Goal: Information Seeking & Learning: Learn about a topic

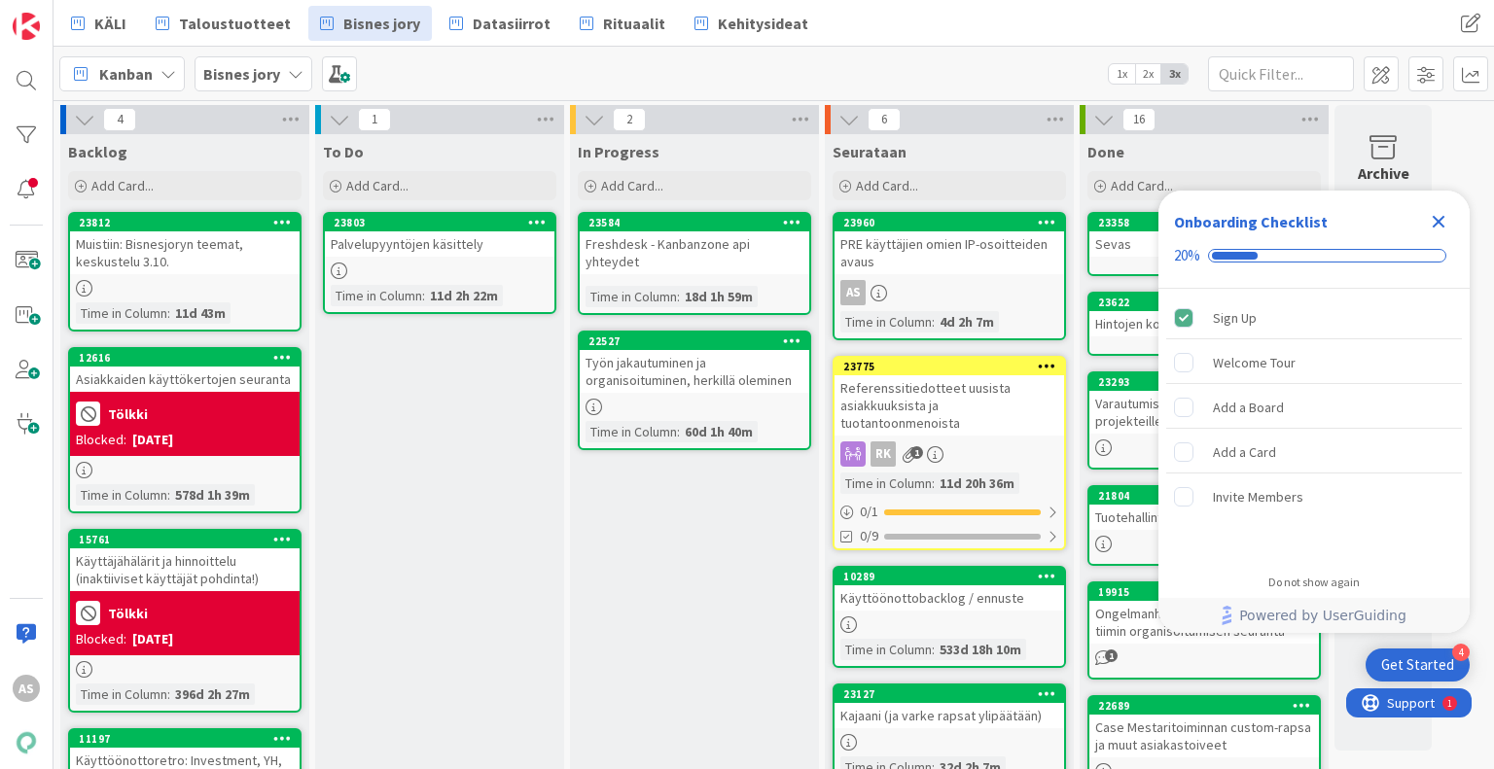
click at [1441, 220] on icon "Close Checklist" at bounding box center [1439, 222] width 13 height 13
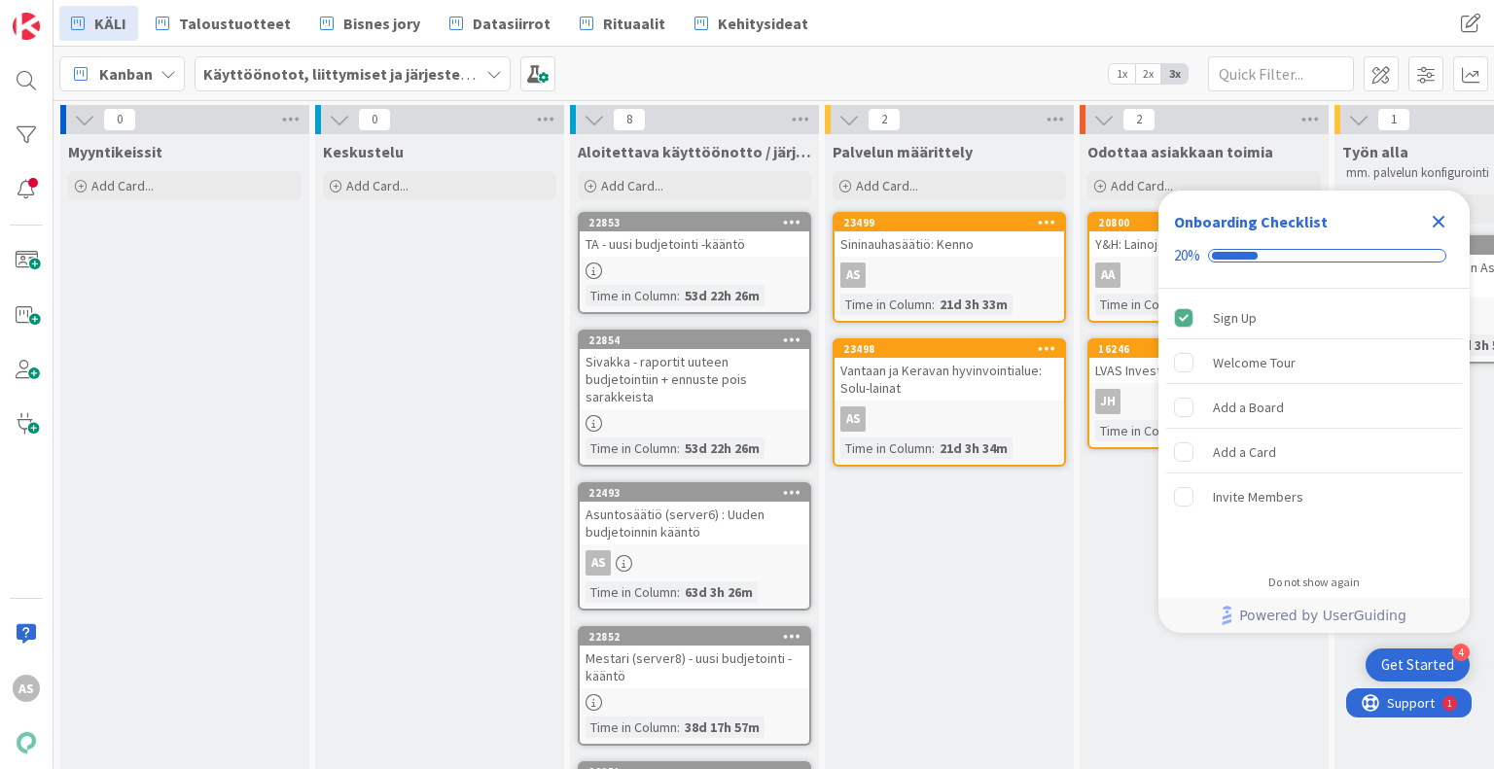
click at [1435, 217] on icon "Close Checklist" at bounding box center [1439, 222] width 13 height 13
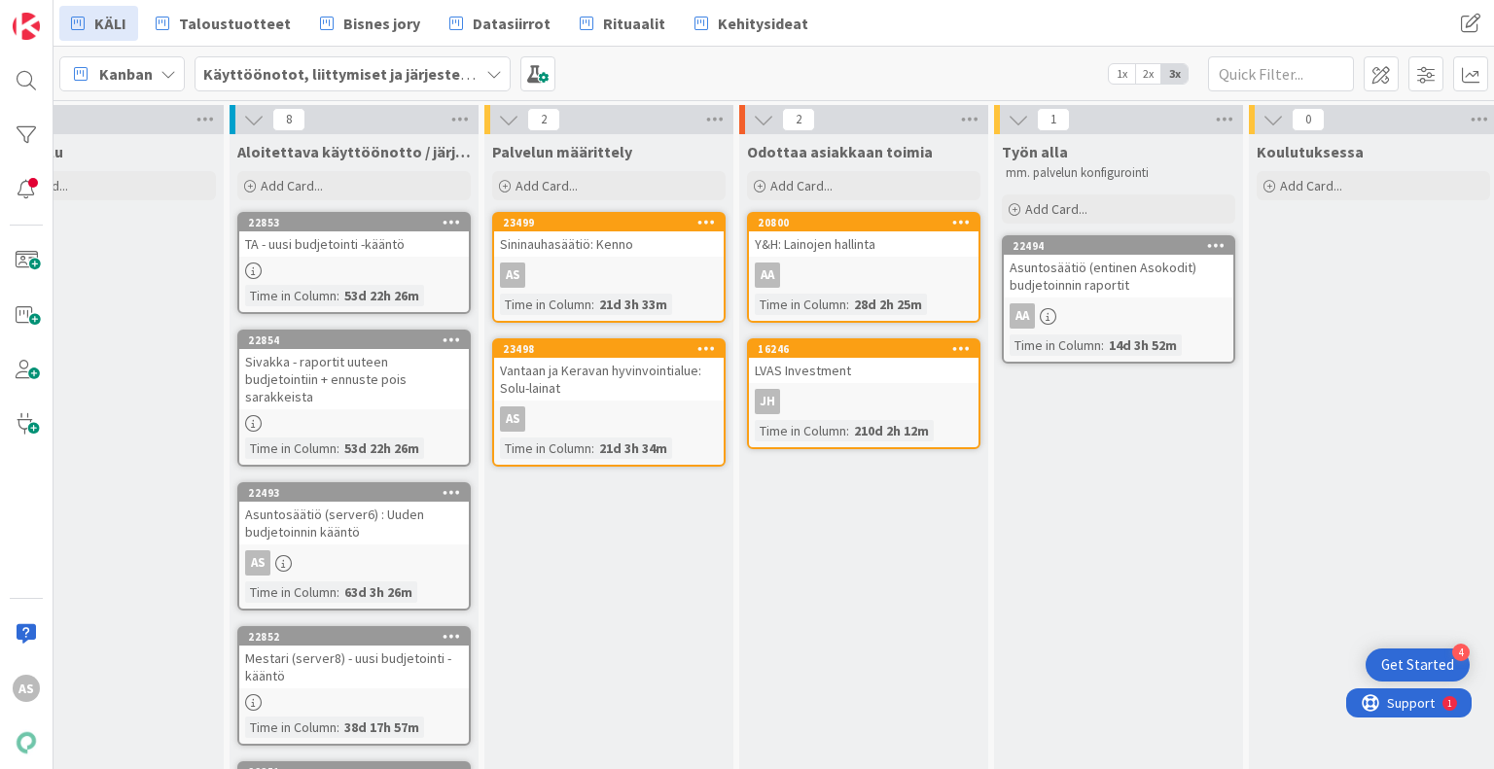
scroll to position [0, 346]
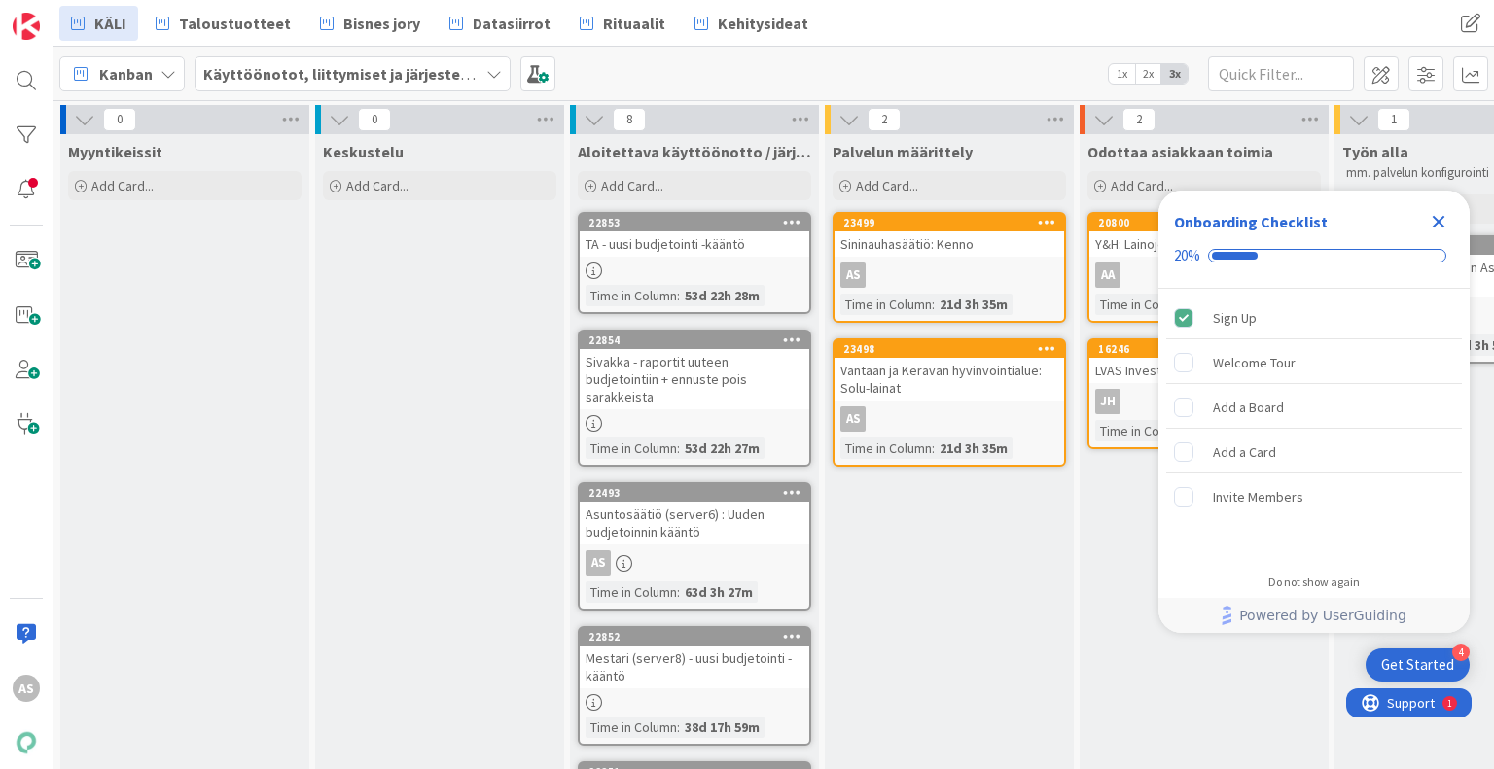
click at [1434, 213] on icon "Close Checklist" at bounding box center [1438, 221] width 23 height 23
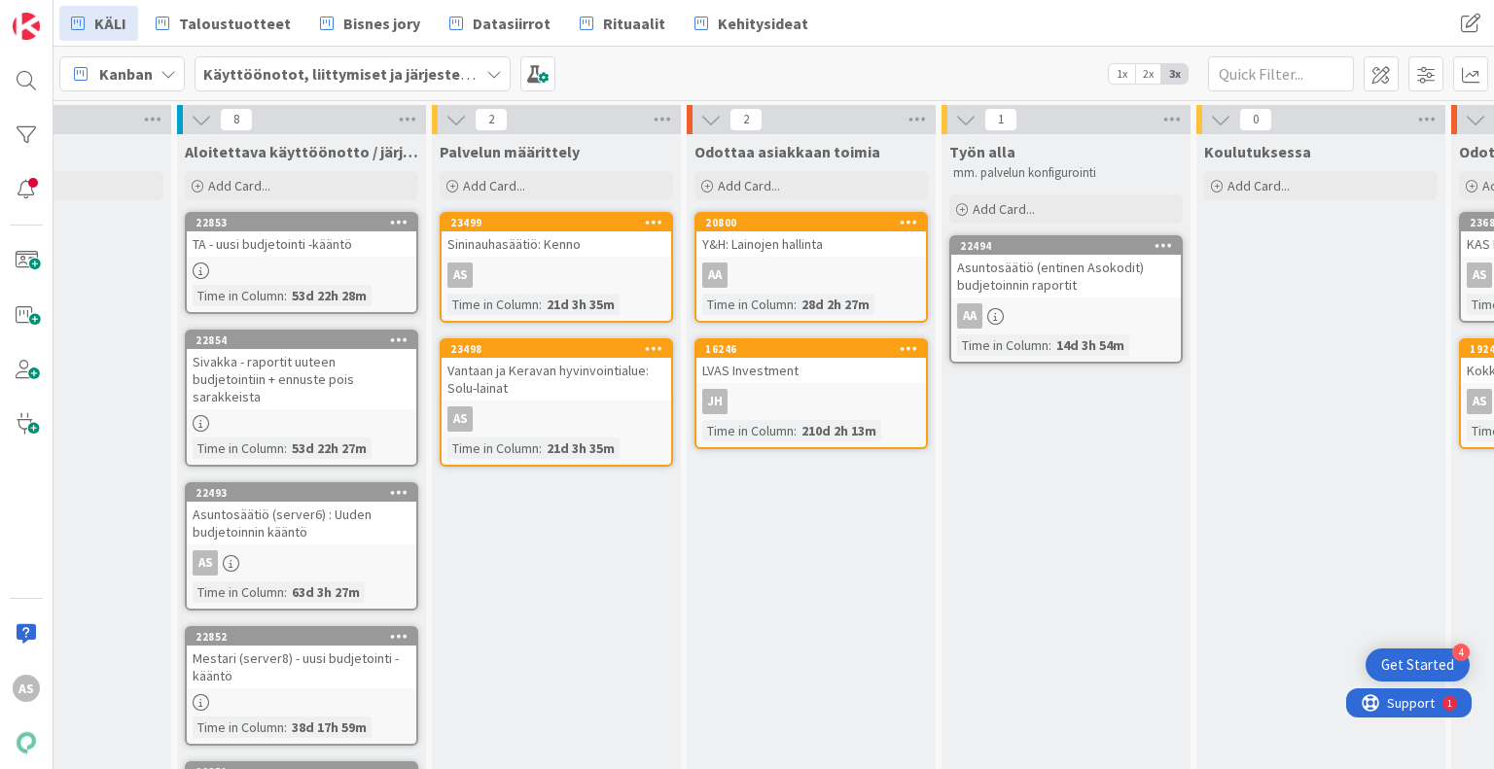
scroll to position [0, 392]
click at [740, 629] on div "Odottaa asiakkaan toimia Add Card... 20800 Y&H: Lainojen hallinta AA Time in Co…" at bounding box center [812, 666] width 249 height 1065
click at [749, 574] on div "Odottaa asiakkaan toimia Add Card... 20800 Y&H: Lainojen hallinta AA Time in Co…" at bounding box center [812, 666] width 249 height 1065
drag, startPoint x: 671, startPoint y: 529, endPoint x: 629, endPoint y: 543, distance: 44.0
click at [670, 529] on div "Palvelun määrittely Add Card... 23499 Sininauhasäätiö: Kenno AS Time in Column …" at bounding box center [557, 666] width 249 height 1065
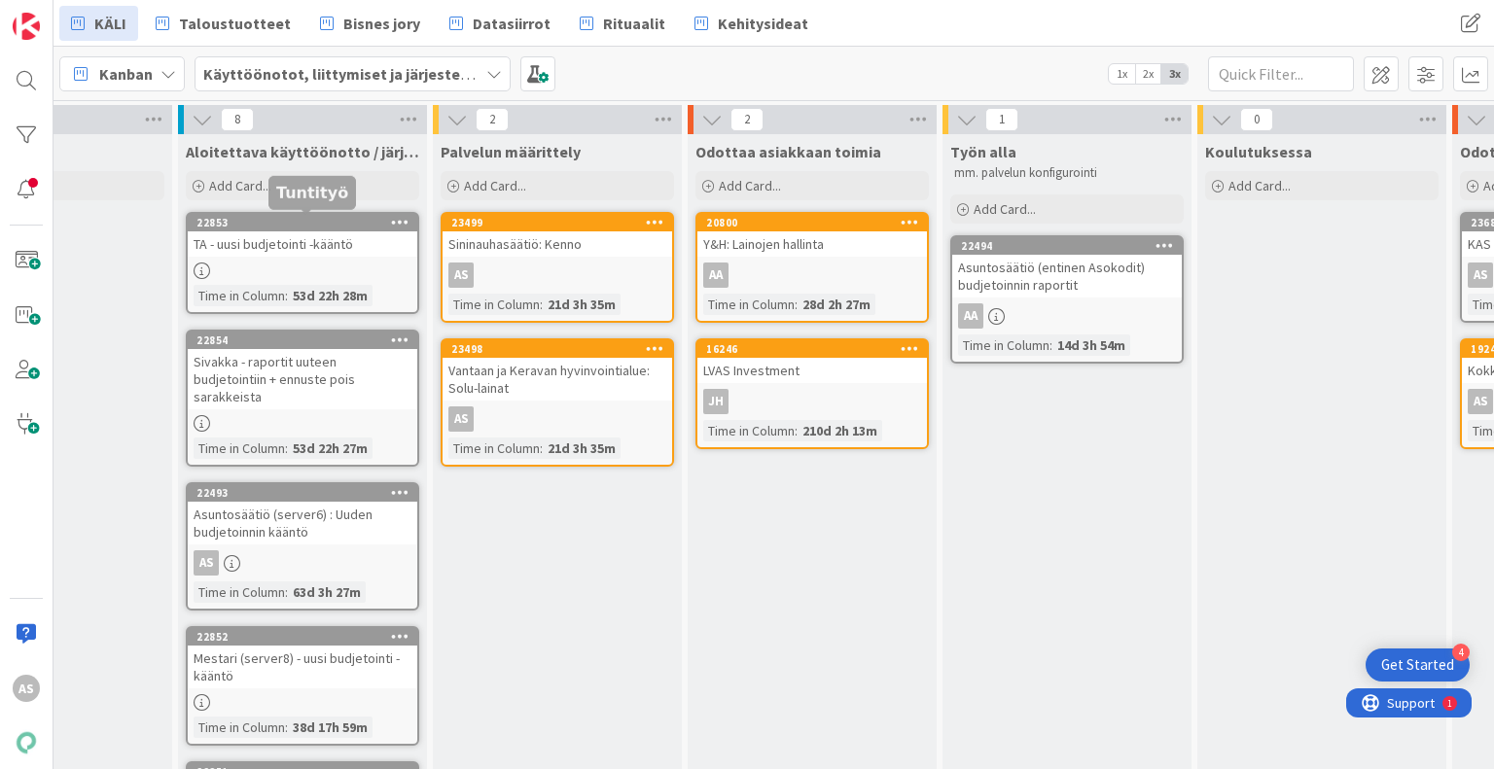
click at [307, 221] on div "22853" at bounding box center [306, 223] width 221 height 14
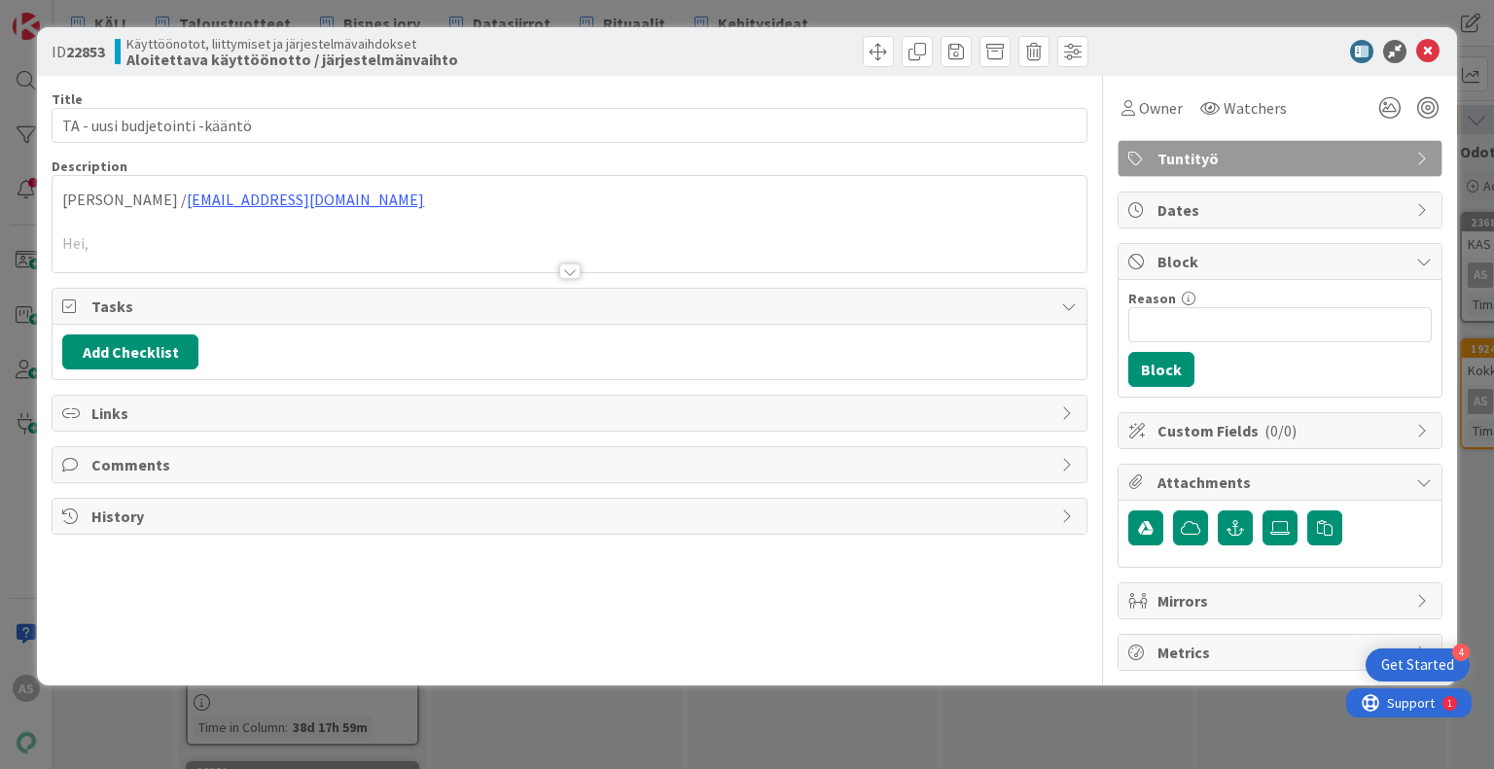
click at [570, 282] on div "Title 29 / 128 TA - uusi budjetointi -kääntö Description Lari Sihvo / lari.sihv…" at bounding box center [569, 373] width 1035 height 595
click at [572, 275] on div at bounding box center [569, 272] width 21 height 16
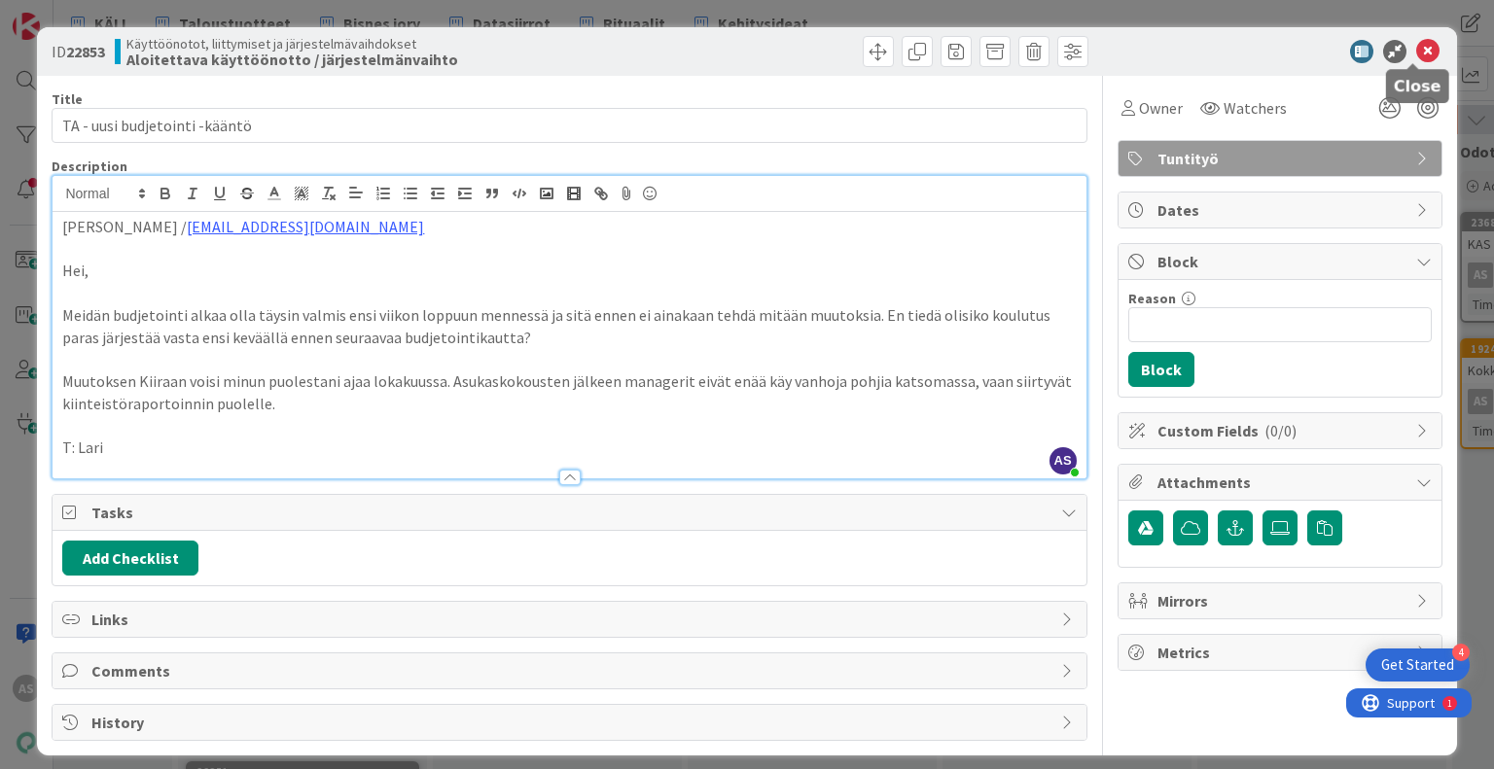
click at [1417, 50] on icon at bounding box center [1427, 51] width 23 height 23
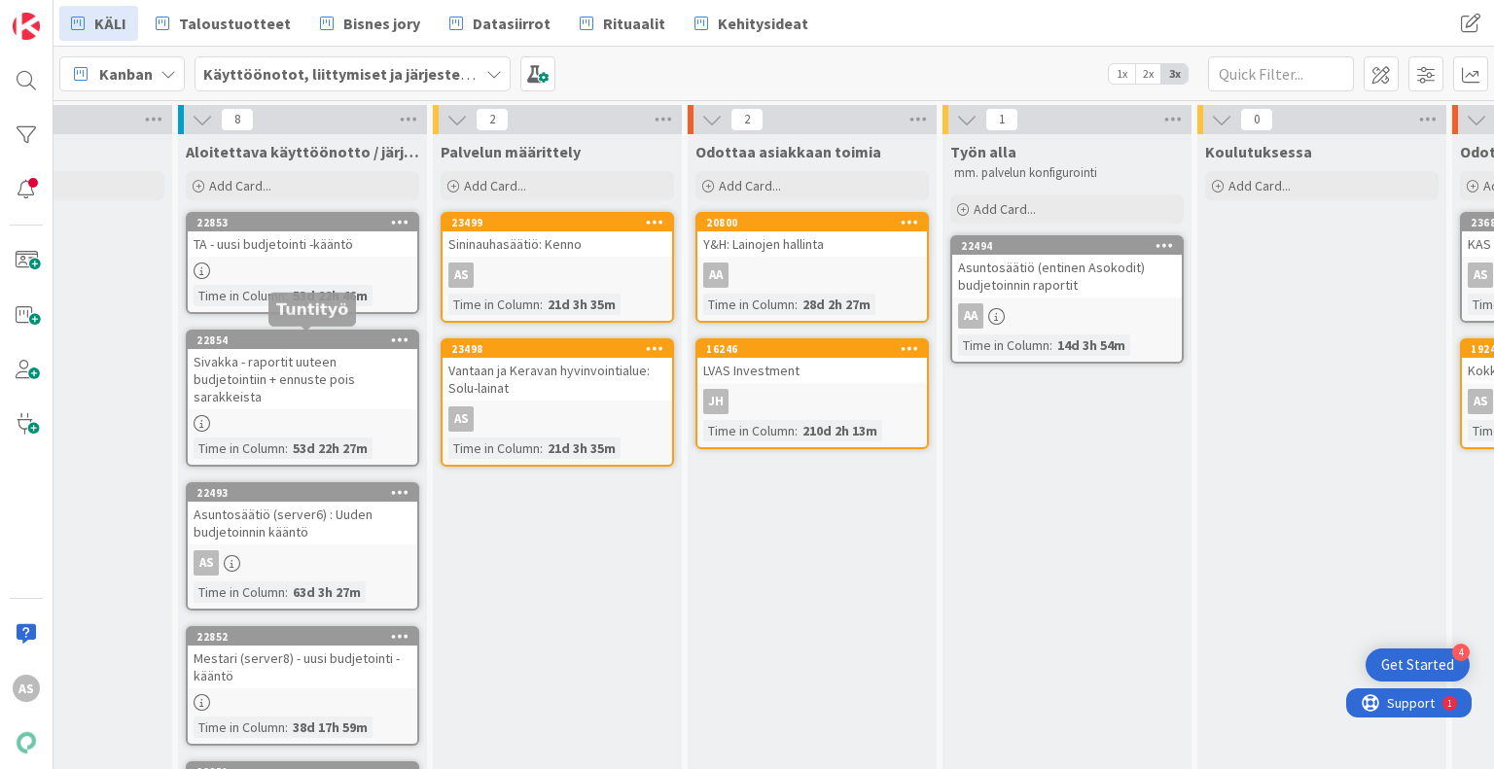
click at [290, 338] on div "22854" at bounding box center [306, 341] width 221 height 14
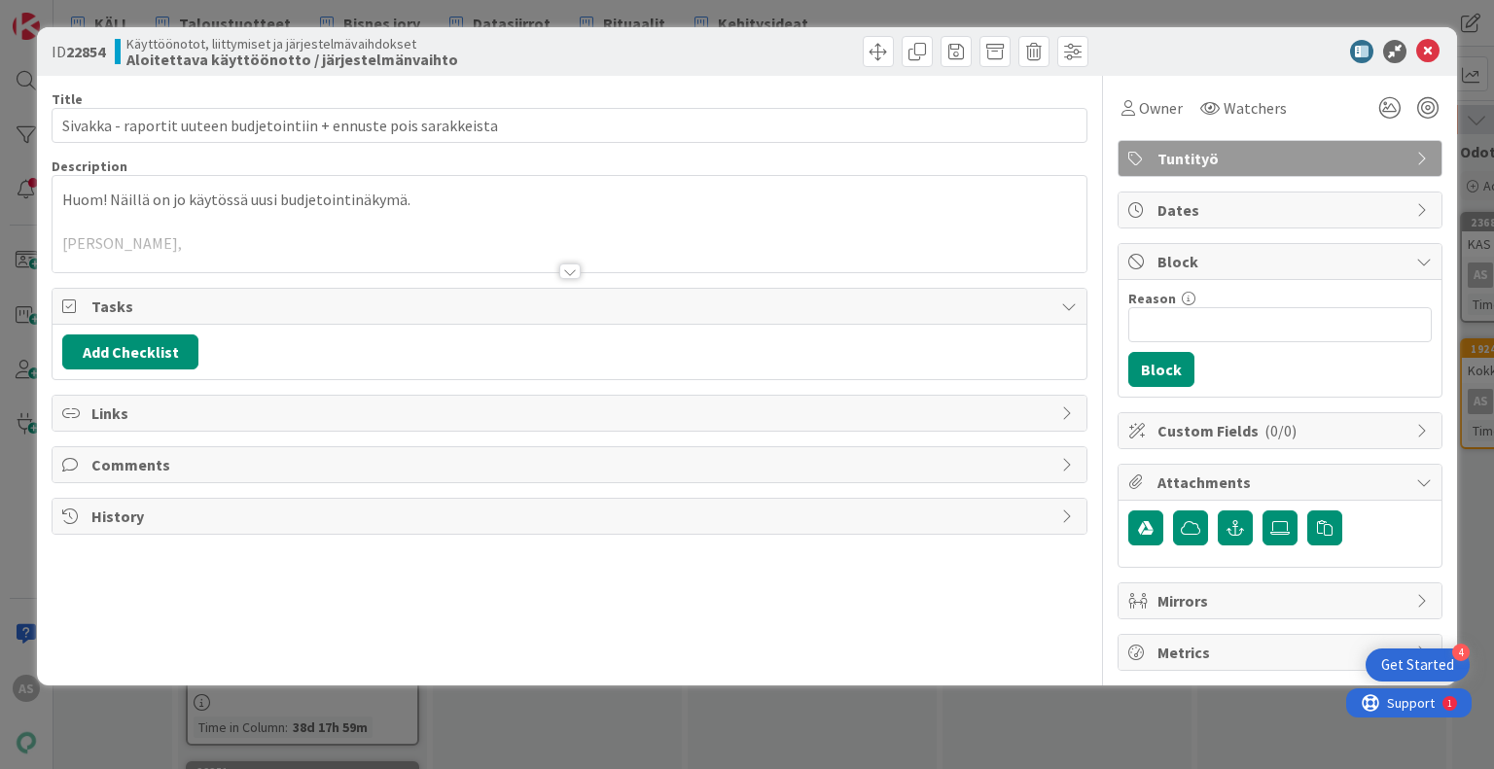
click at [555, 268] on div at bounding box center [569, 248] width 1033 height 50
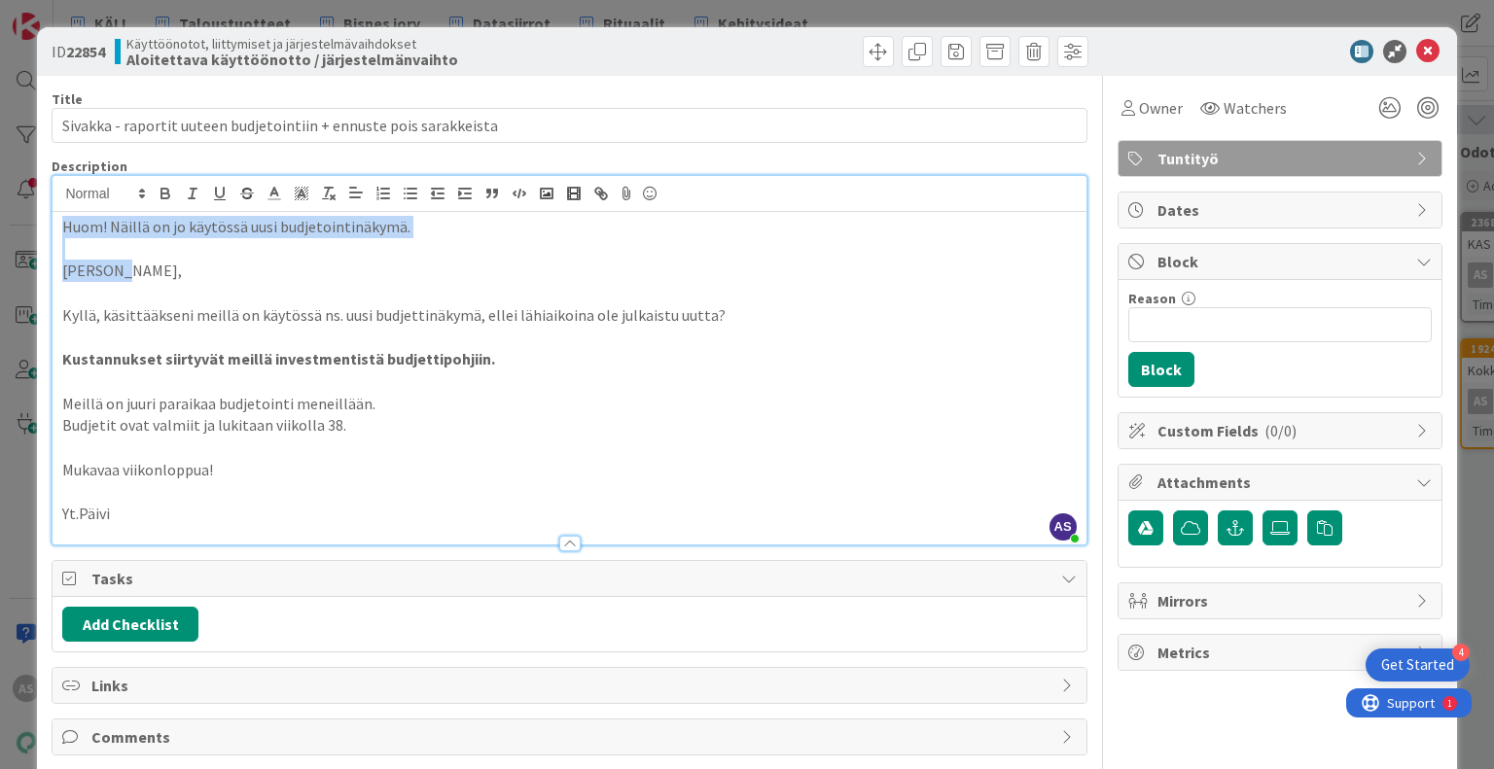
drag, startPoint x: 555, startPoint y: 268, endPoint x: 37, endPoint y: 224, distance: 520.4
click at [37, 224] on div "ID 22854 Käyttöönotot, liittymiset ja järjestelmävaihdokset Aloitettava käyttöö…" at bounding box center [746, 424] width 1419 height 795
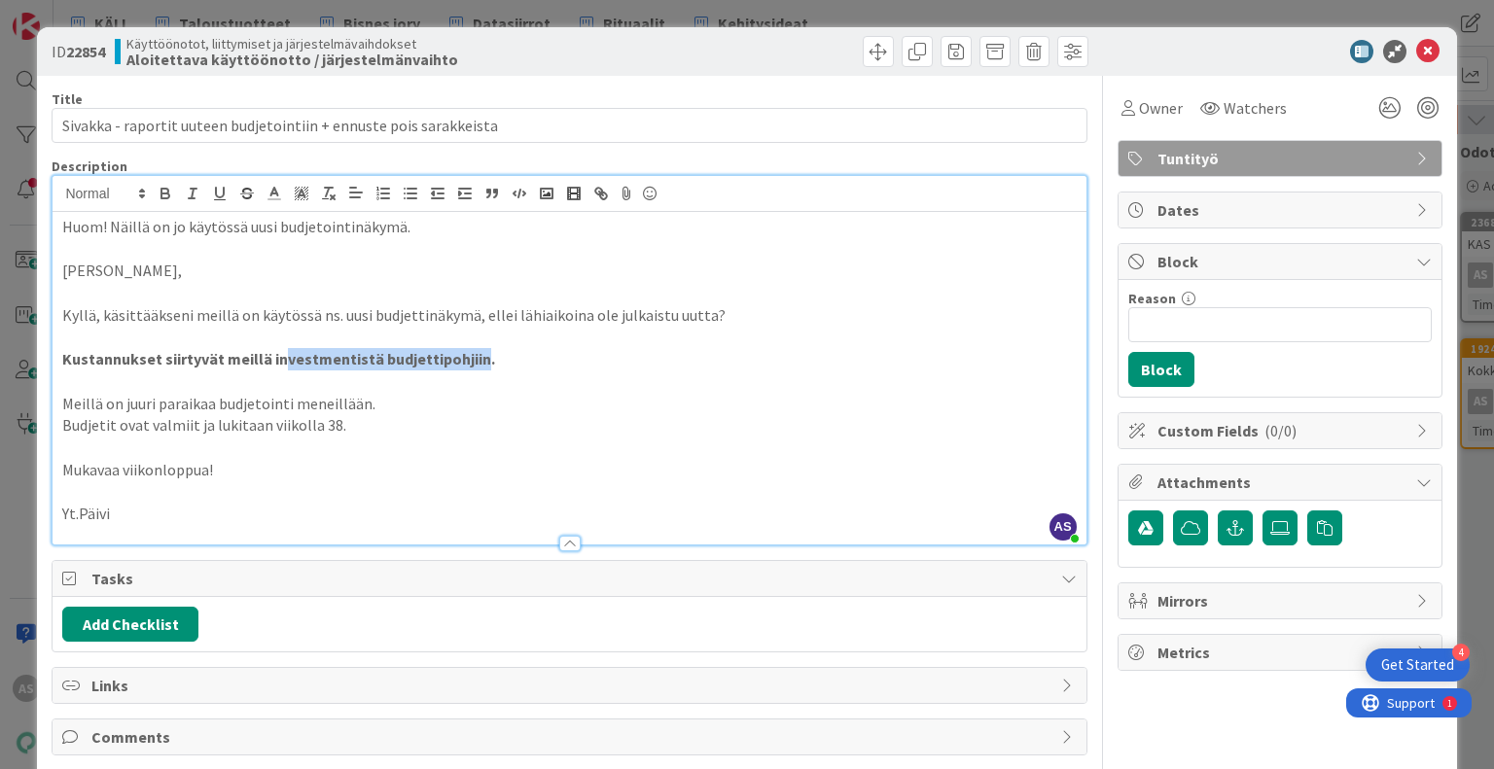
drag, startPoint x: 475, startPoint y: 357, endPoint x: 281, endPoint y: 353, distance: 193.6
click at [281, 353] on strong "Kustannukset siirtyvät meillä investmentistä budjettipohjiin." at bounding box center [278, 358] width 433 height 19
click at [297, 409] on p "Meillä on juuri paraikaa budjetointi meneillään." at bounding box center [569, 404] width 1014 height 22
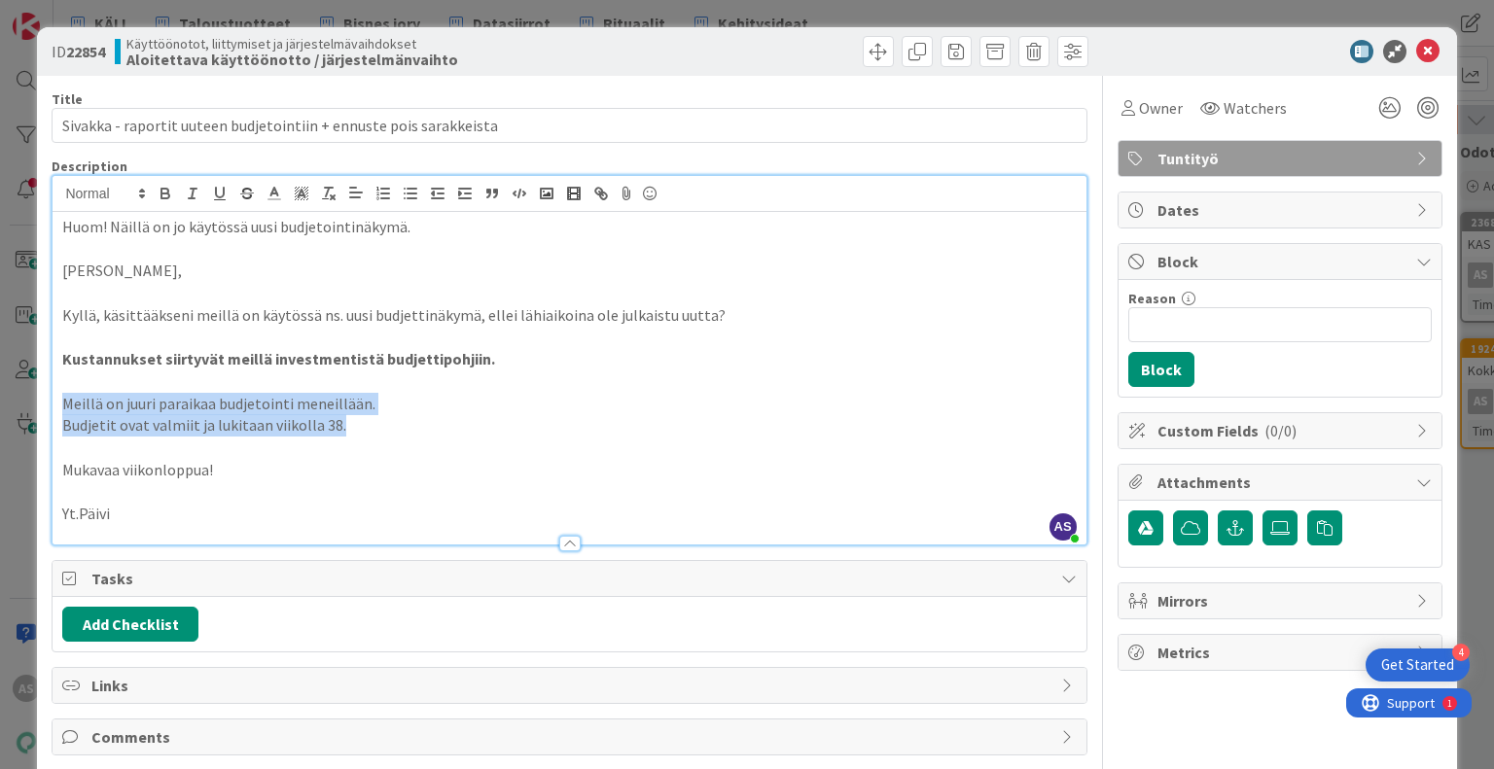
drag, startPoint x: 388, startPoint y: 435, endPoint x: 2, endPoint y: 399, distance: 387.8
click at [2, 399] on div "ID 22854 Käyttöönotot, liittymiset ja järjestelmävaihdokset Aloitettava käyttöö…" at bounding box center [747, 384] width 1494 height 769
click at [394, 397] on p "Meillä on juuri paraikaa budjetointi meneillään." at bounding box center [569, 404] width 1014 height 22
drag, startPoint x: 374, startPoint y: 353, endPoint x: 319, endPoint y: 352, distance: 54.5
click at [319, 352] on strong "Kustannukset siirtyvät meillä investmentistä budjettipohjiin." at bounding box center [278, 358] width 433 height 19
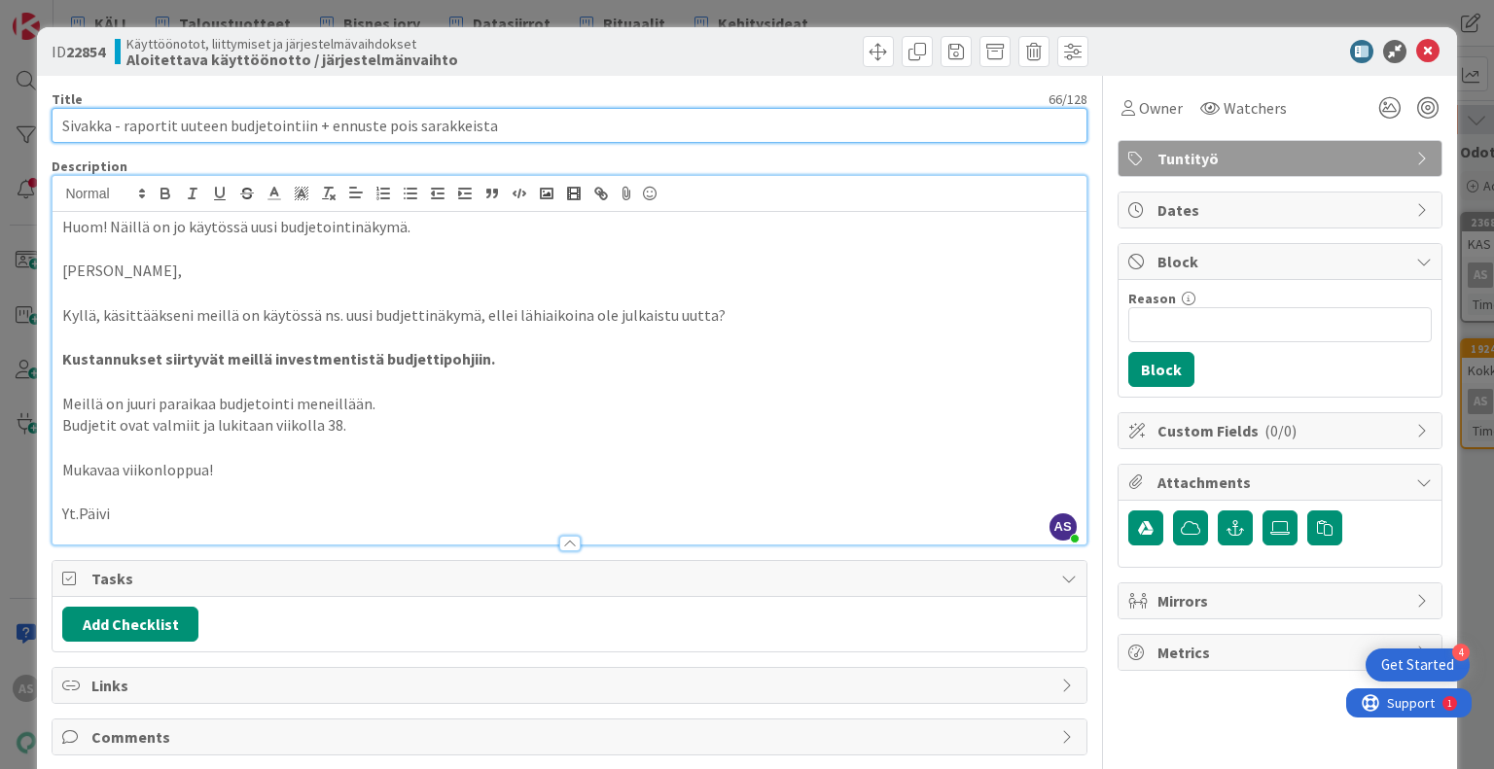
click at [322, 128] on input "Sivakka - raportit uuteen budjetointiin + ennuste pois sarakkeista" at bounding box center [569, 125] width 1035 height 35
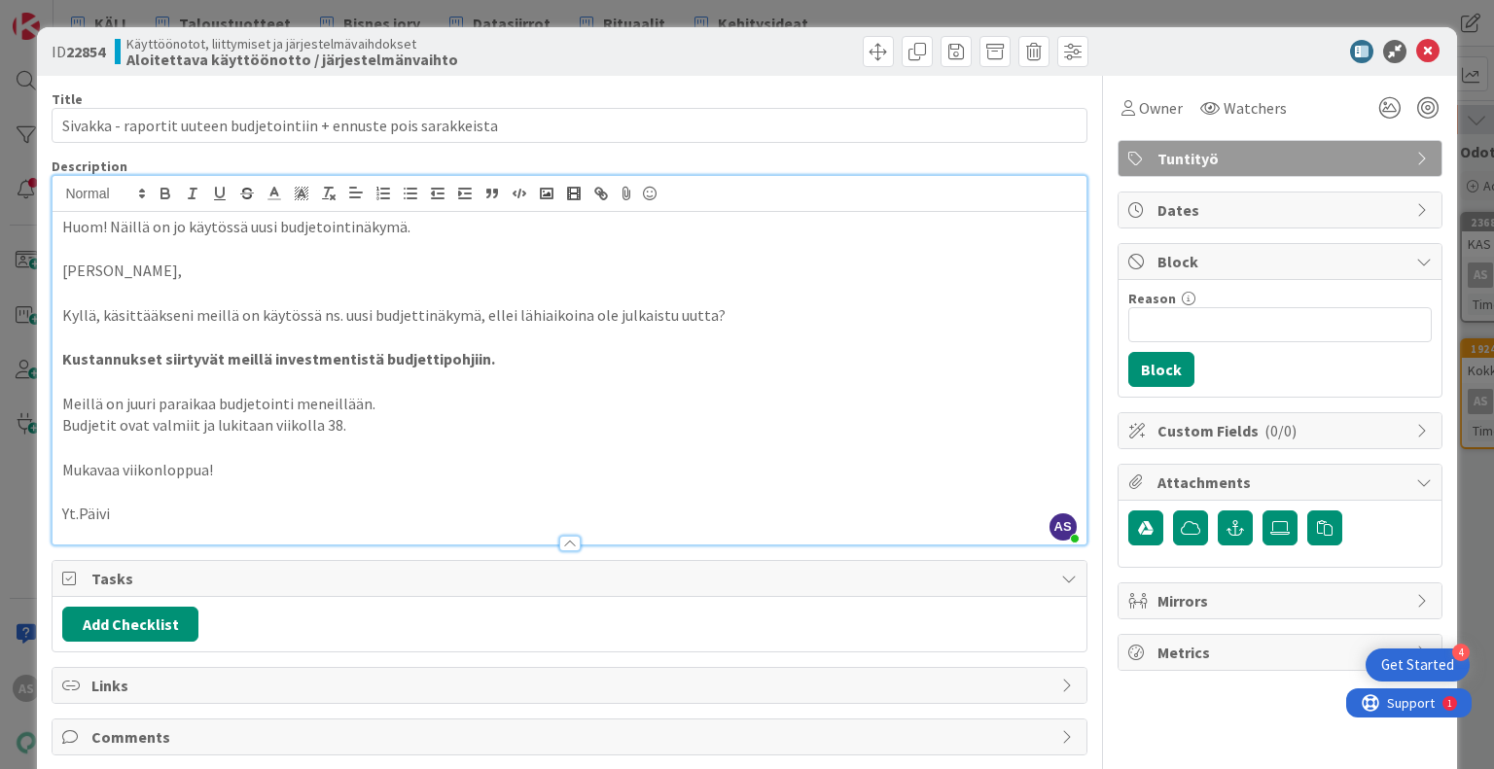
click at [416, 296] on p at bounding box center [569, 293] width 1014 height 22
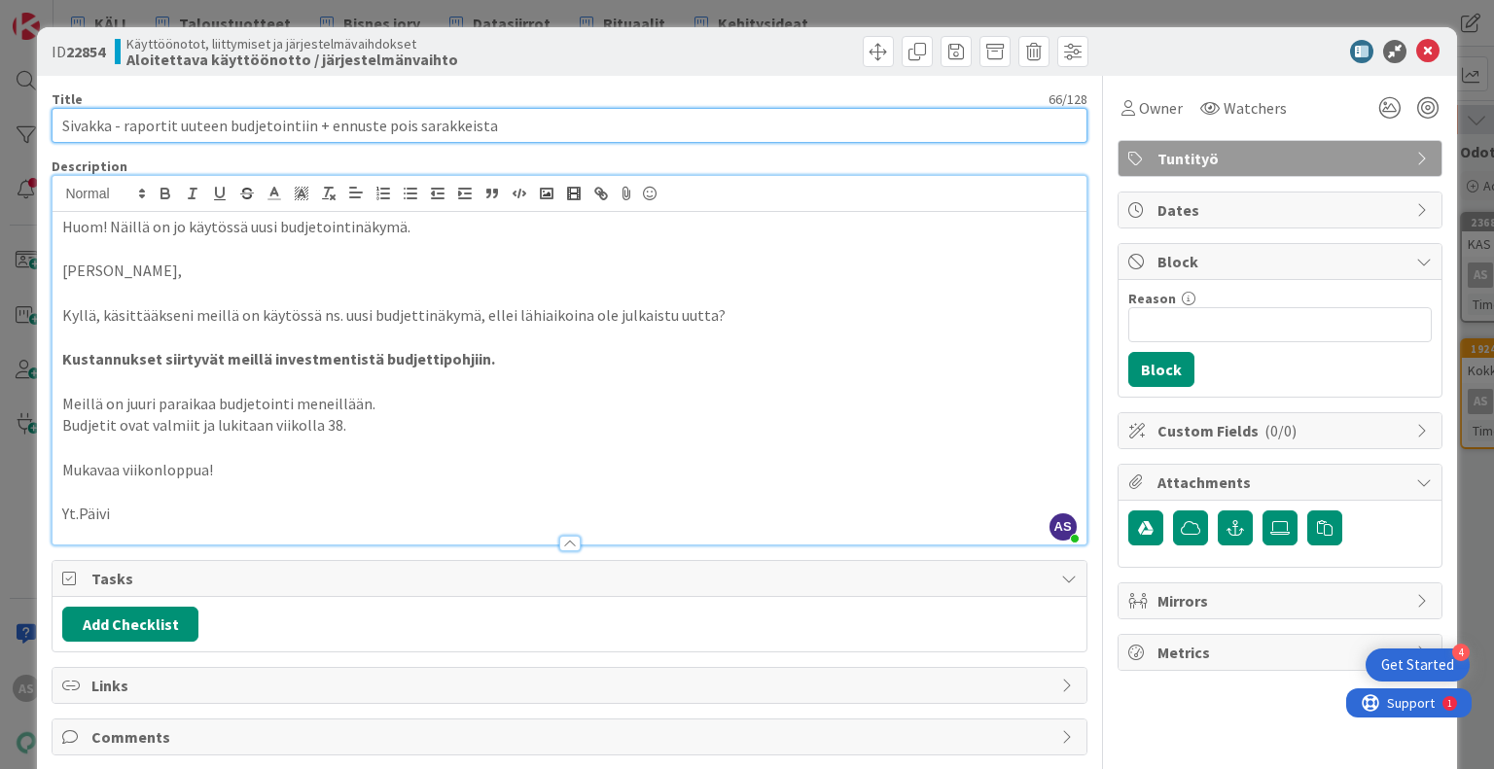
drag, startPoint x: 508, startPoint y: 131, endPoint x: 311, endPoint y: 112, distance: 197.4
click at [311, 112] on input "Sivakka - raportit uuteen budjetointiin + ennuste pois sarakkeista" at bounding box center [569, 125] width 1035 height 35
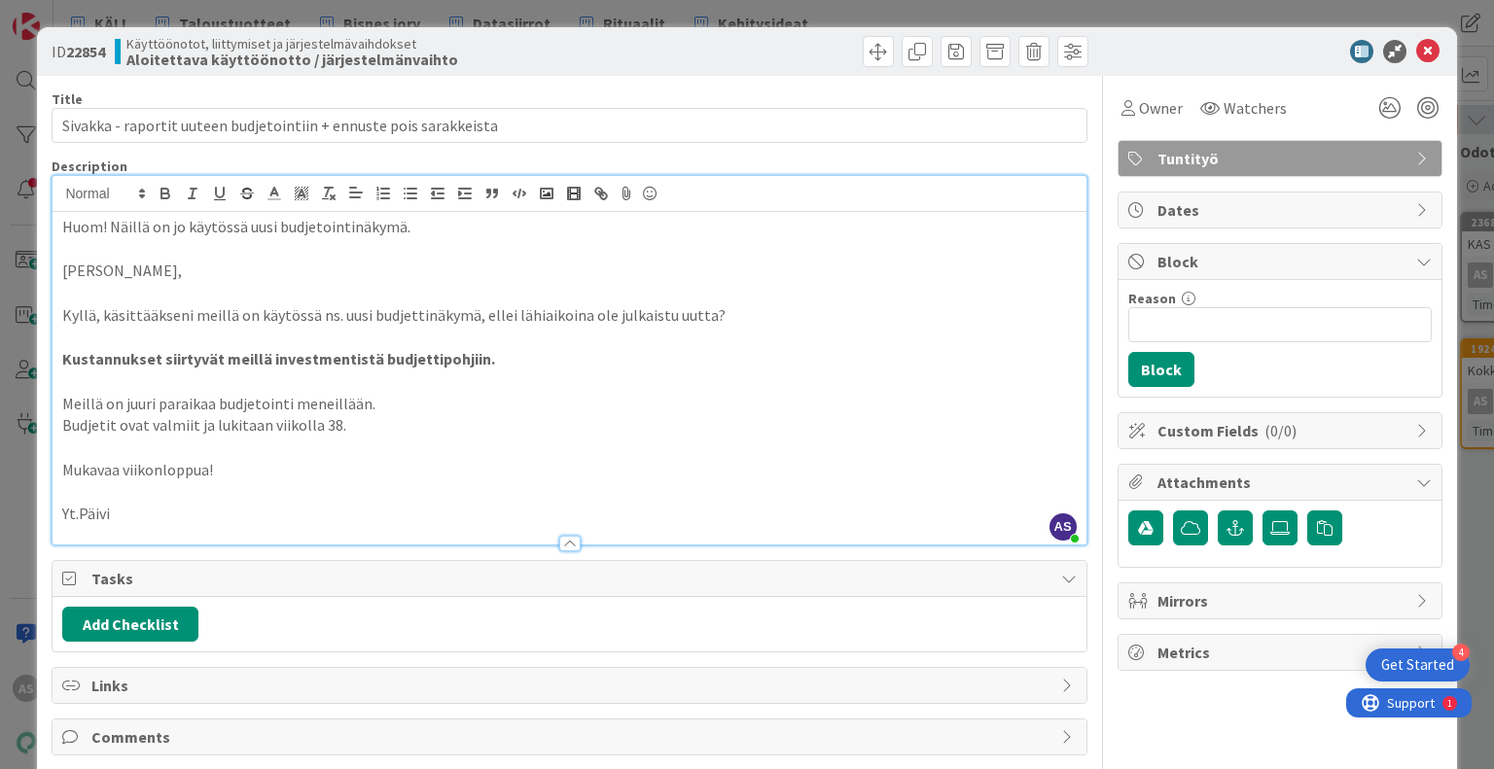
click at [609, 319] on p "Kyllä, käsittääkseni meillä on käytössä ns. uusi budjettinäkymä, ellei lähiaiko…" at bounding box center [569, 315] width 1014 height 22
click at [1416, 51] on icon at bounding box center [1427, 51] width 23 height 23
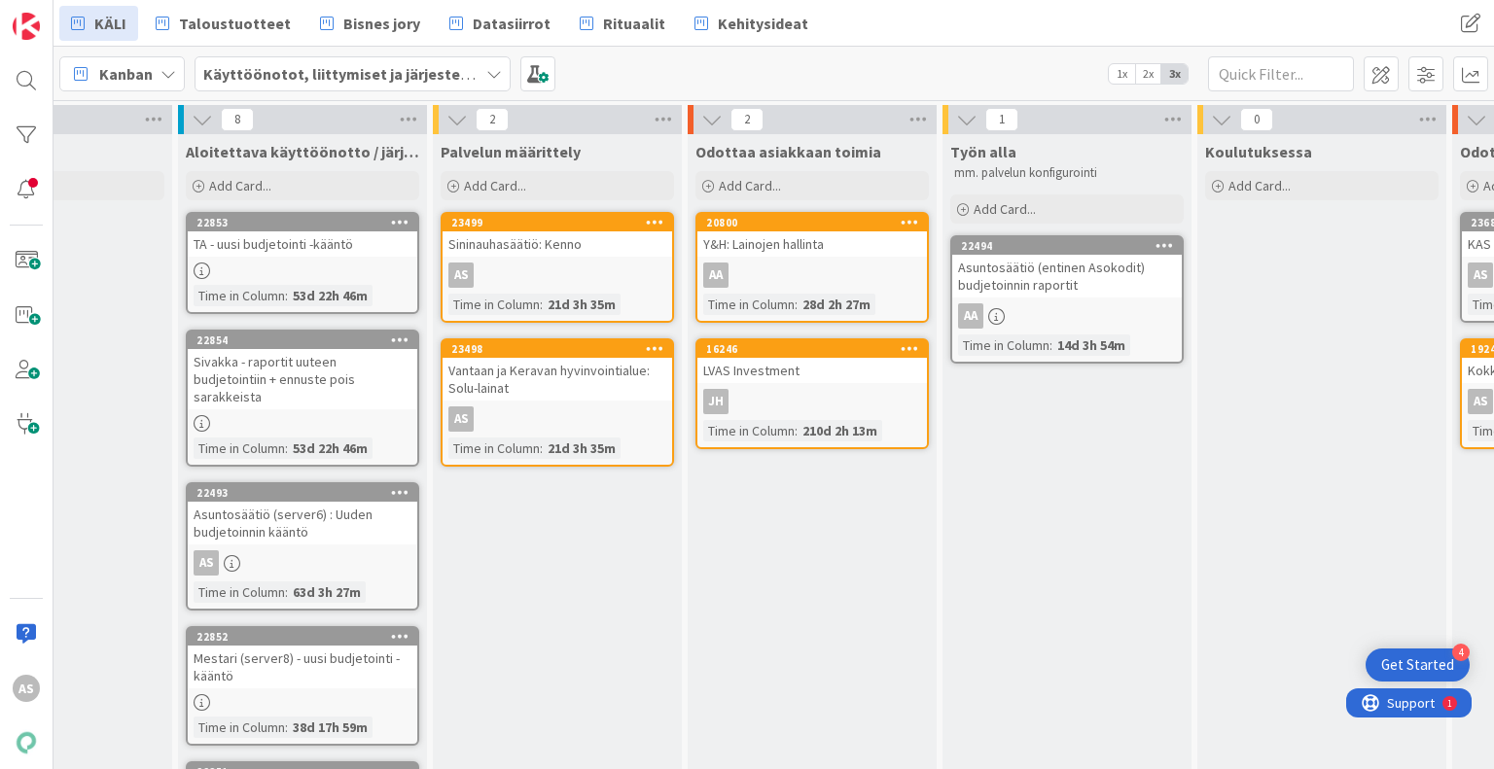
click at [303, 484] on div "22493 Asuntosäätiö (server6) : Uuden budjetoinnin kääntö" at bounding box center [303, 514] width 230 height 60
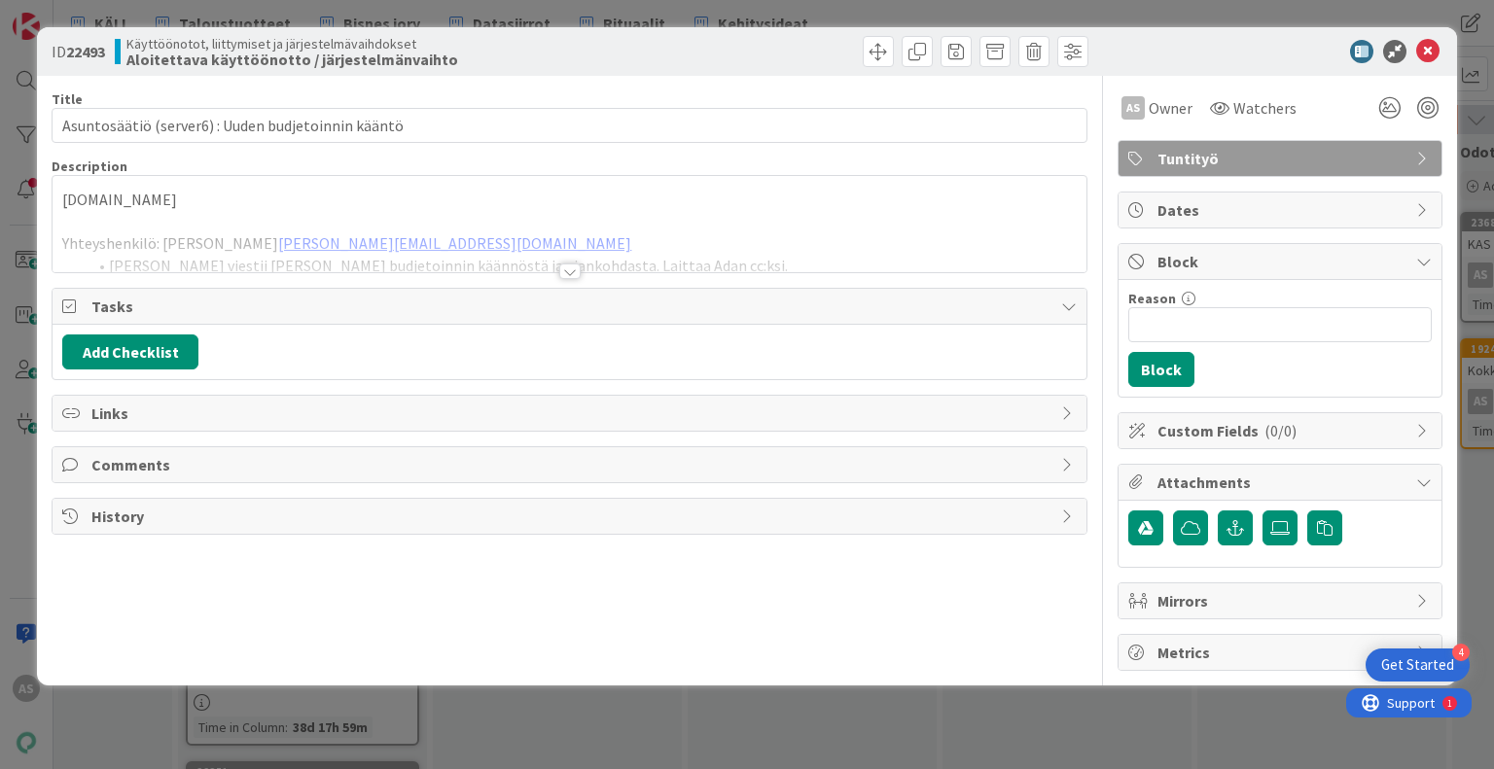
click at [570, 277] on div at bounding box center [569, 272] width 21 height 16
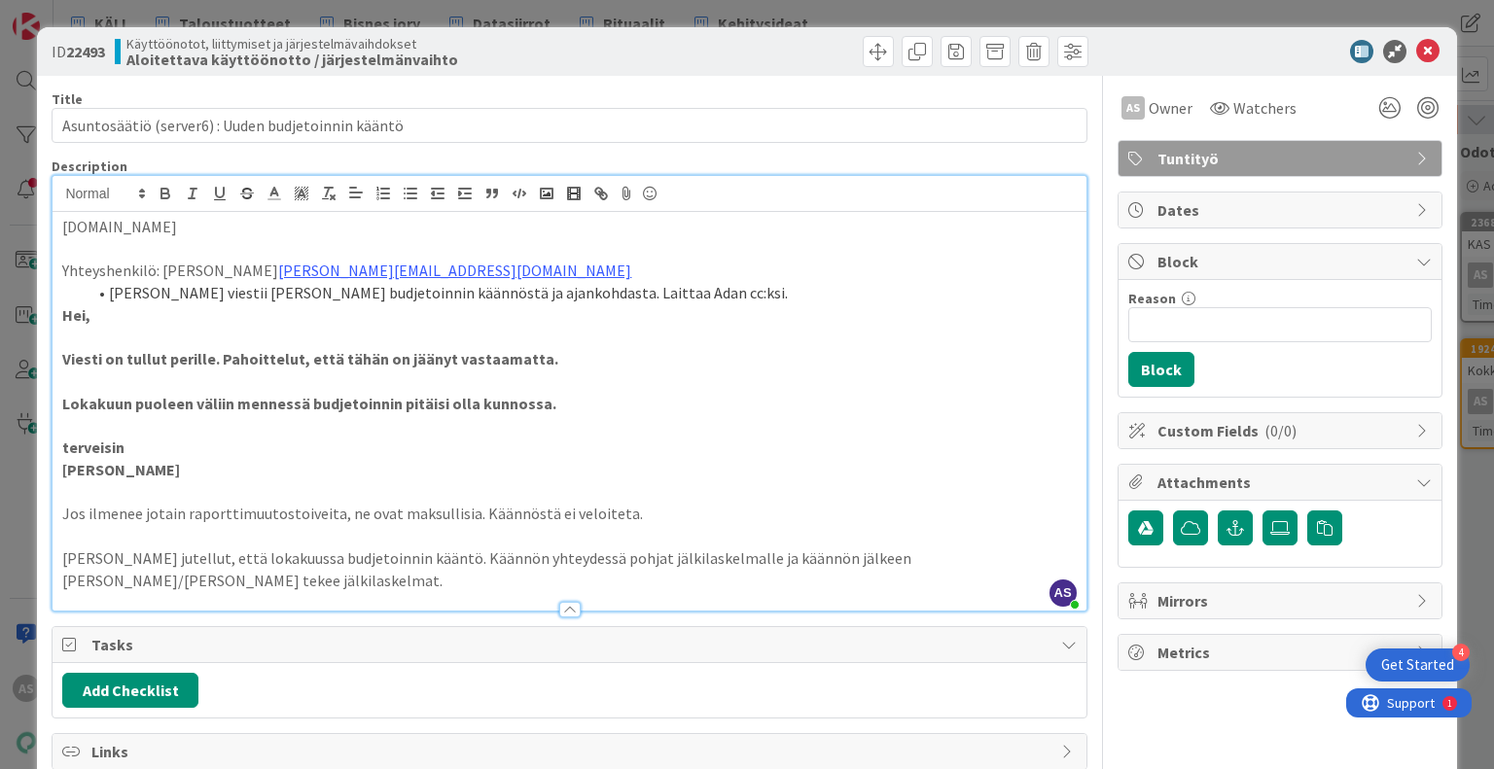
drag, startPoint x: 571, startPoint y: 403, endPoint x: 70, endPoint y: 218, distance: 533.9
click at [70, 218] on div "server6.pandia.fi Yhteyshenkilö: Kari Pappila kari.pappila@asuntosaatio.fi Anna…" at bounding box center [569, 411] width 1033 height 399
click at [176, 388] on p at bounding box center [569, 382] width 1014 height 22
drag, startPoint x: 153, startPoint y: 406, endPoint x: 587, endPoint y: 407, distance: 434.8
click at [587, 407] on p "Lokakuun puoleen väliin mennessä budjetoinnin pitäisi olla kunnossa." at bounding box center [569, 404] width 1014 height 22
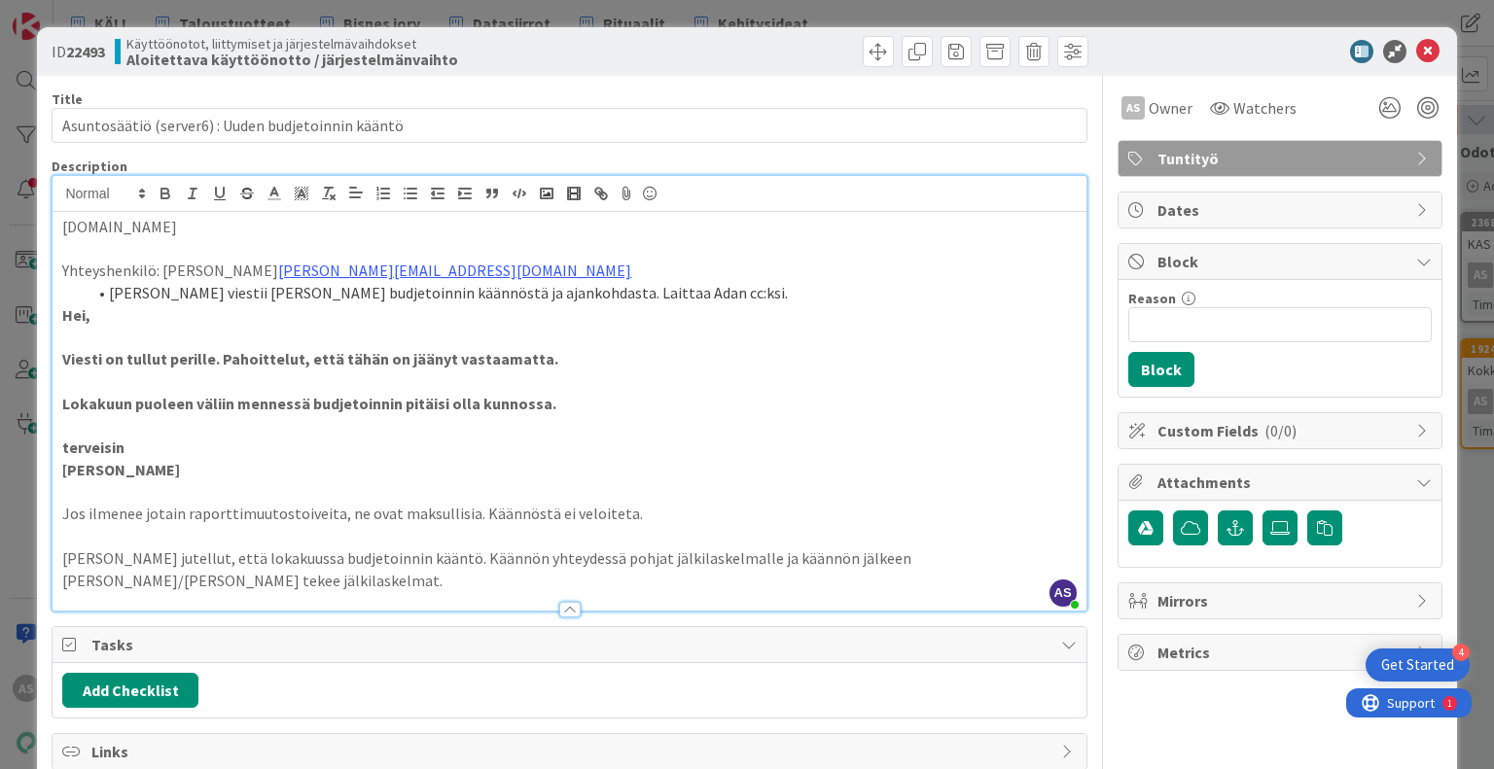
click at [619, 450] on p "terveisin" at bounding box center [569, 448] width 1014 height 22
click at [1416, 57] on icon at bounding box center [1427, 51] width 23 height 23
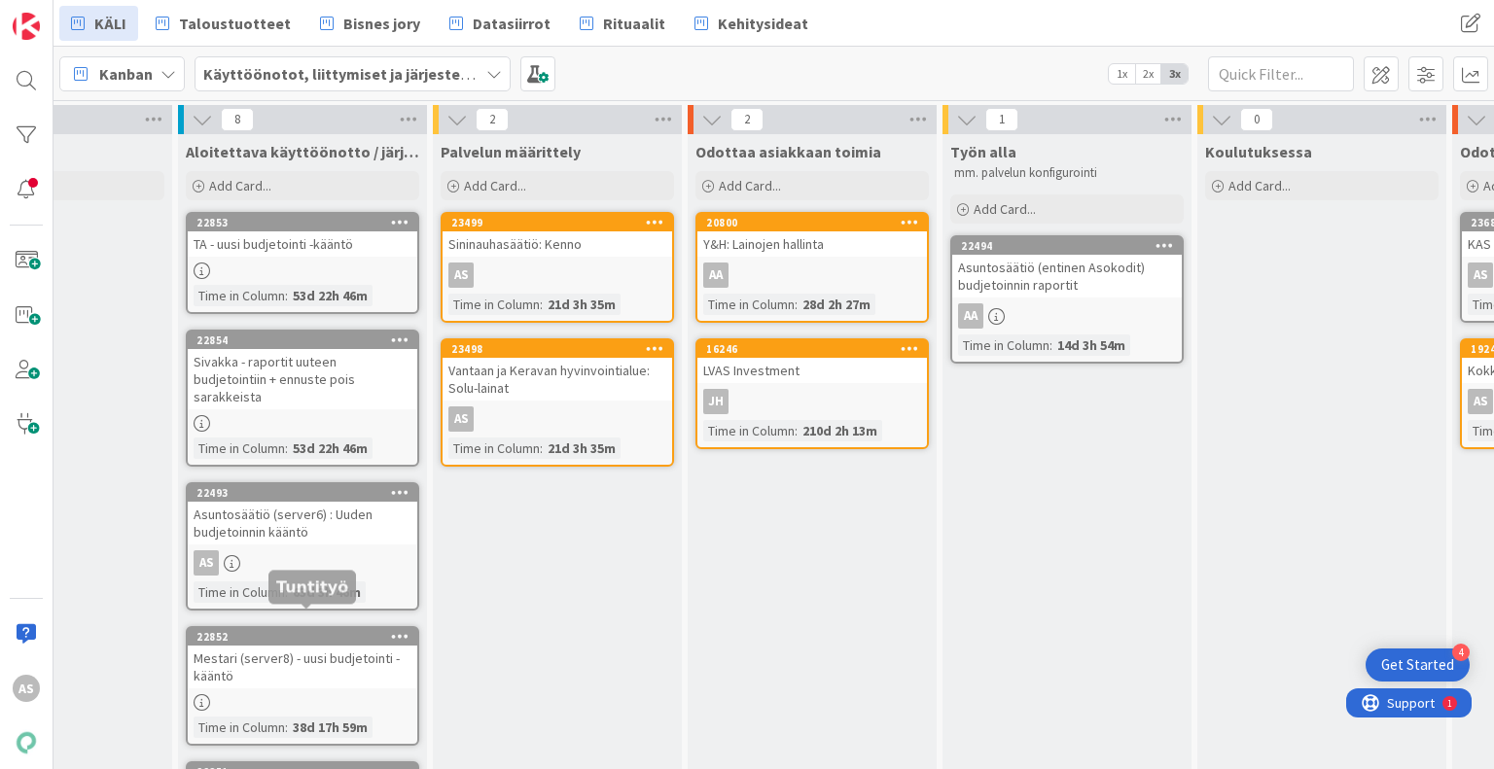
click at [358, 630] on div "22852" at bounding box center [306, 637] width 221 height 14
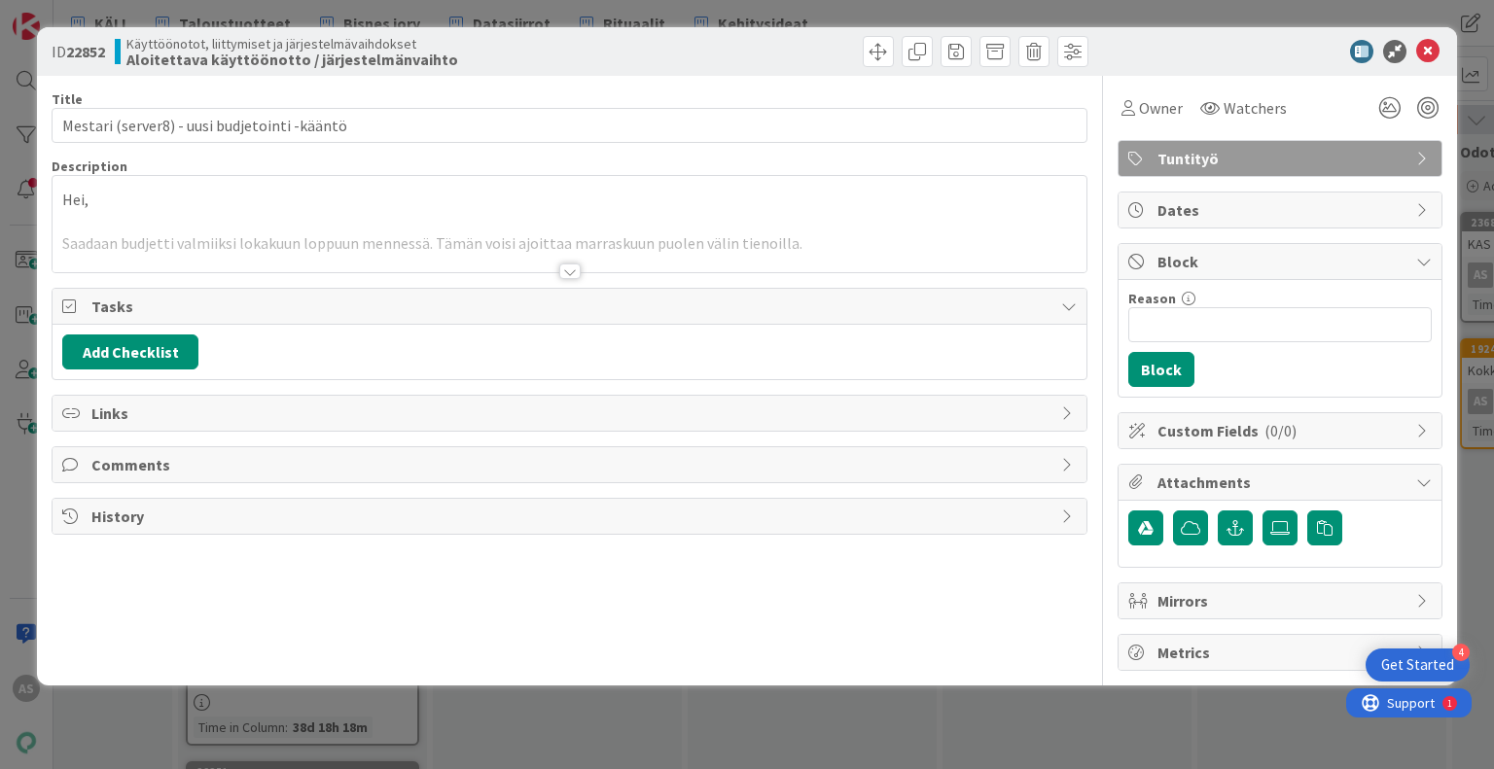
click at [581, 276] on div "Title 45 / 128 Mestari (server8) - uusi budjetointi -kääntö Description Hei, Sa…" at bounding box center [569, 373] width 1035 height 595
click at [567, 271] on div at bounding box center [569, 272] width 21 height 16
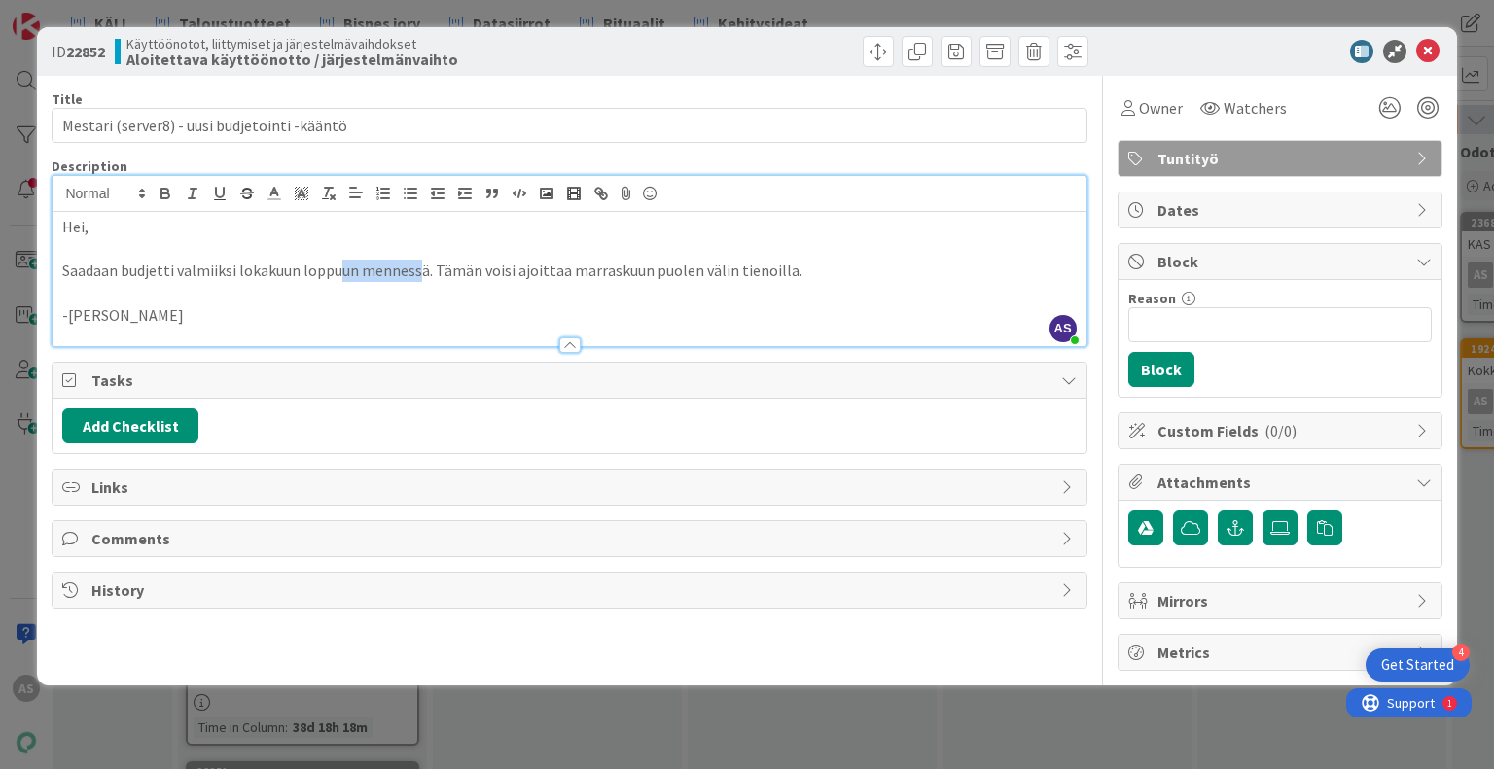
drag, startPoint x: 335, startPoint y: 271, endPoint x: 421, endPoint y: 271, distance: 86.6
click at [421, 271] on p "Saadaan budjetti valmiiksi lokakuun loppuun mennessä. Tämän voisi ajoittaa marr…" at bounding box center [569, 271] width 1014 height 22
click at [545, 254] on p at bounding box center [569, 249] width 1014 height 22
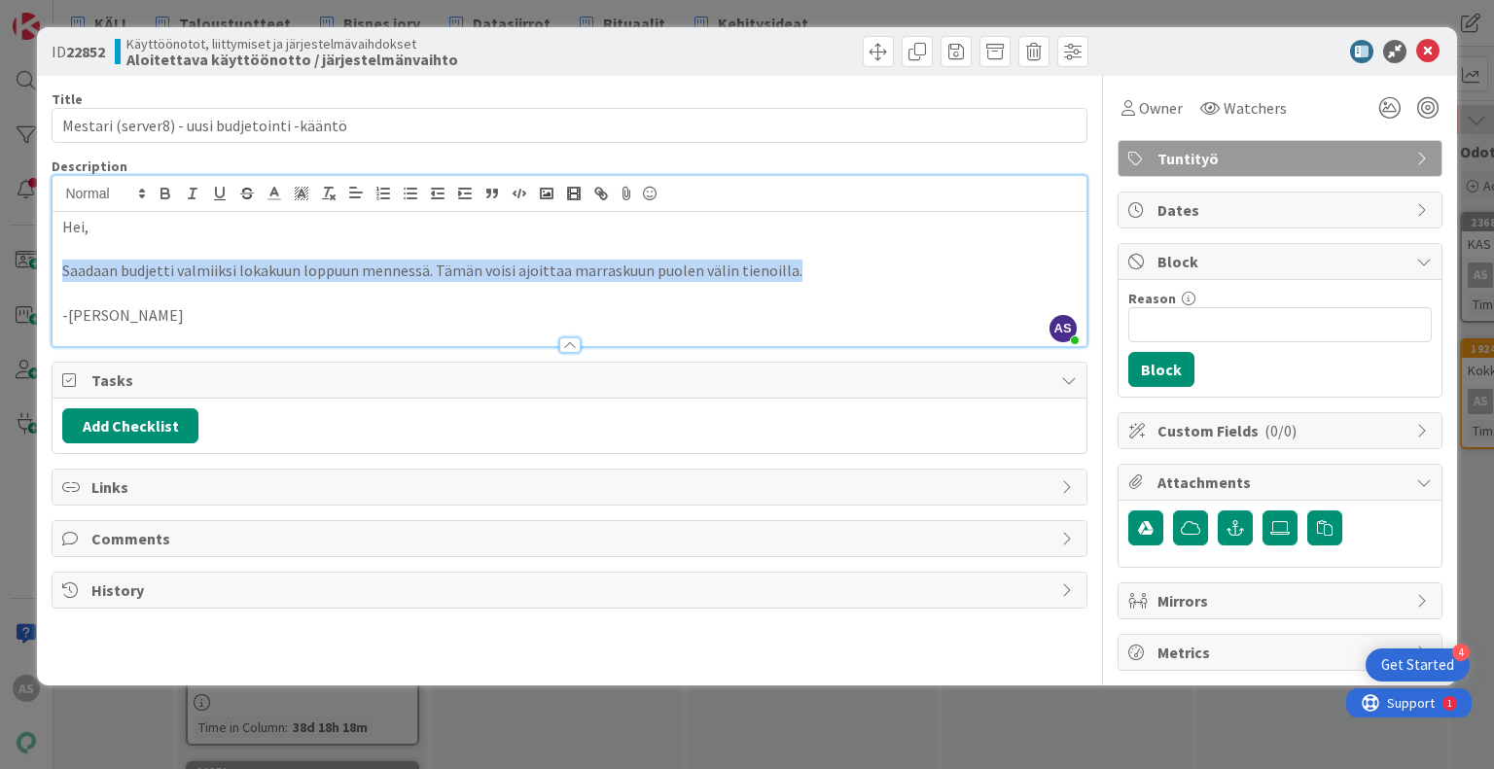
drag, startPoint x: 864, startPoint y: 272, endPoint x: 20, endPoint y: 268, distance: 843.3
click at [20, 268] on div "ID 22852 Käyttöönotot, liittymiset ja järjestelmävaihdokset Aloitettava käyttöö…" at bounding box center [747, 384] width 1494 height 769
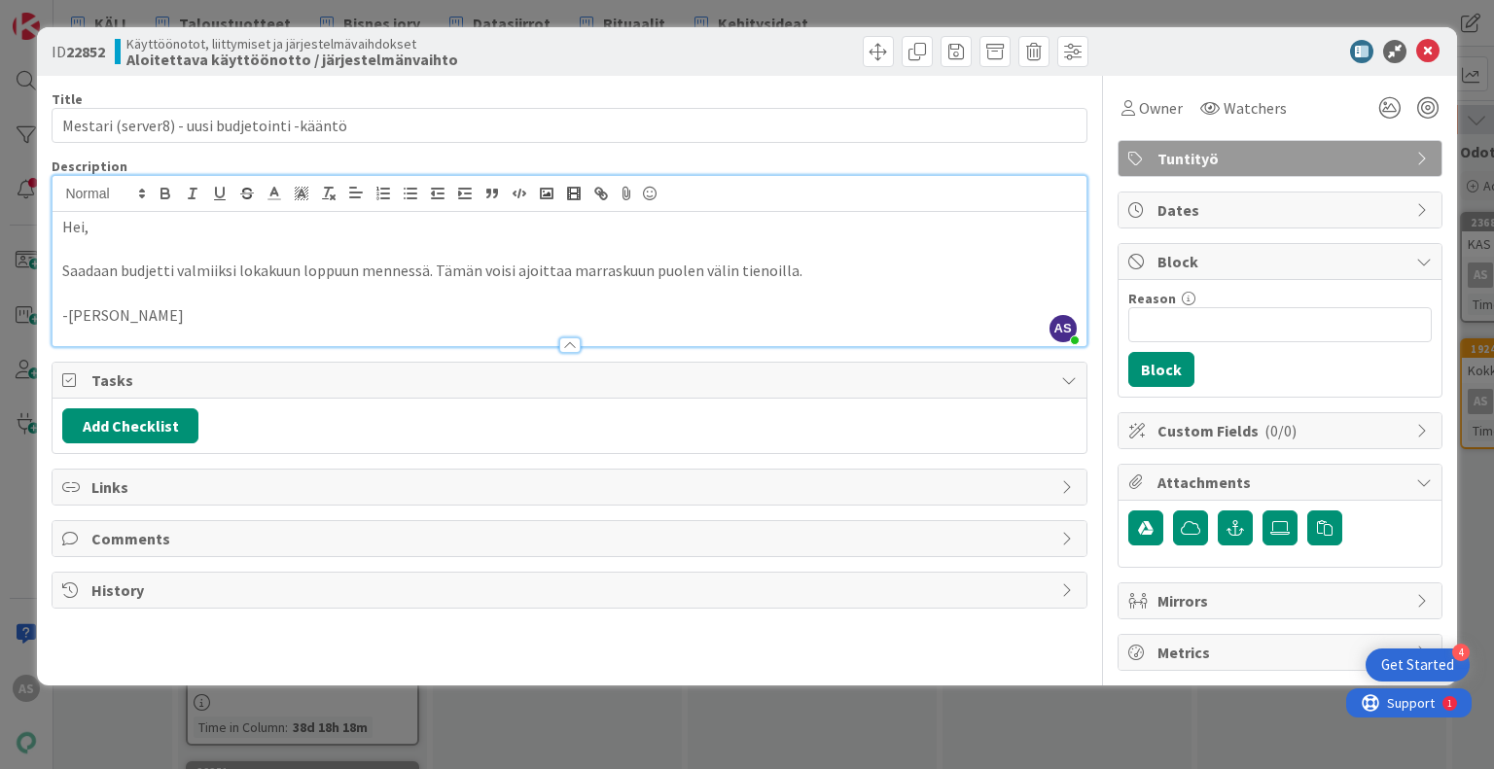
click at [1440, 56] on div at bounding box center [1270, 51] width 344 height 23
click at [1424, 53] on icon at bounding box center [1427, 51] width 23 height 23
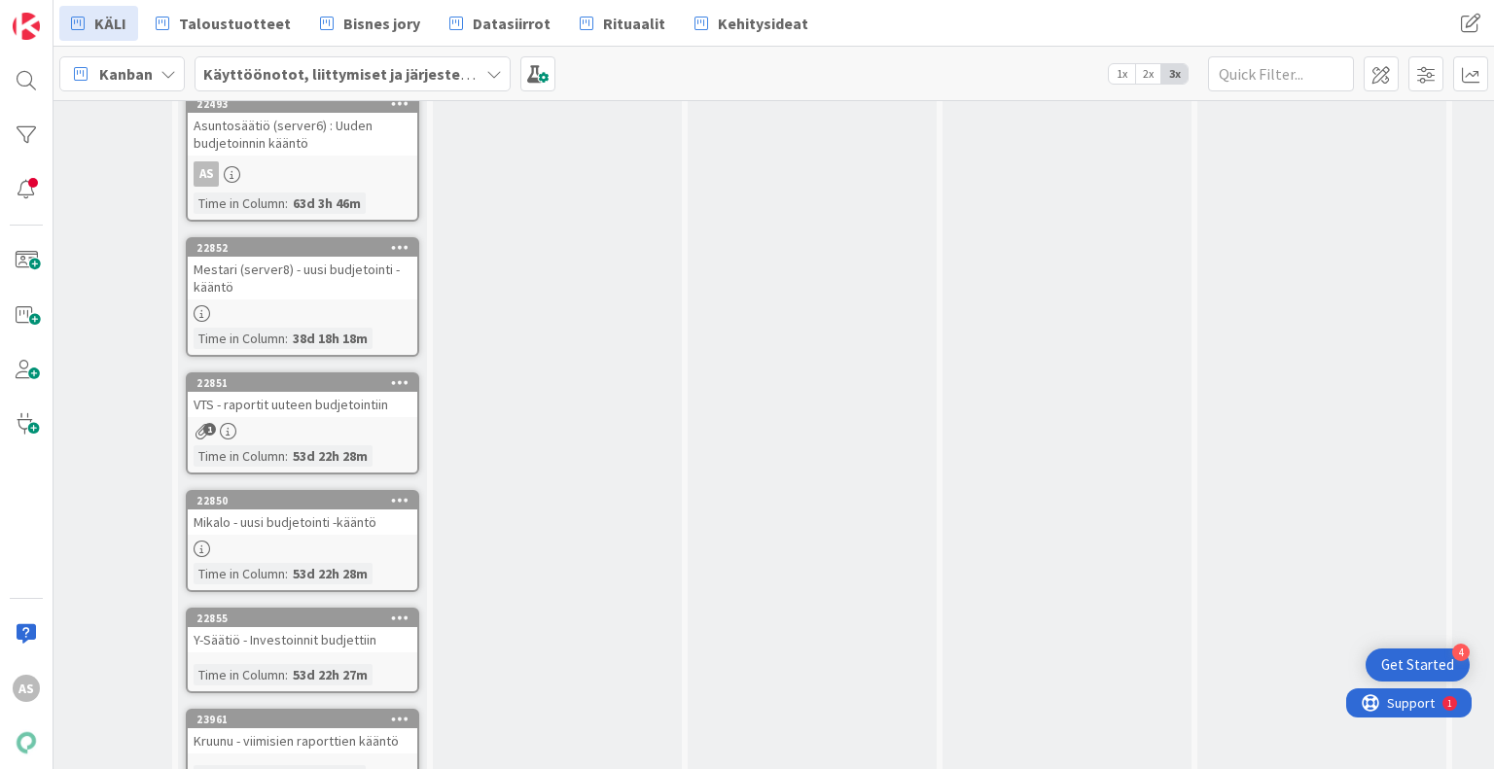
scroll to position [430, 392]
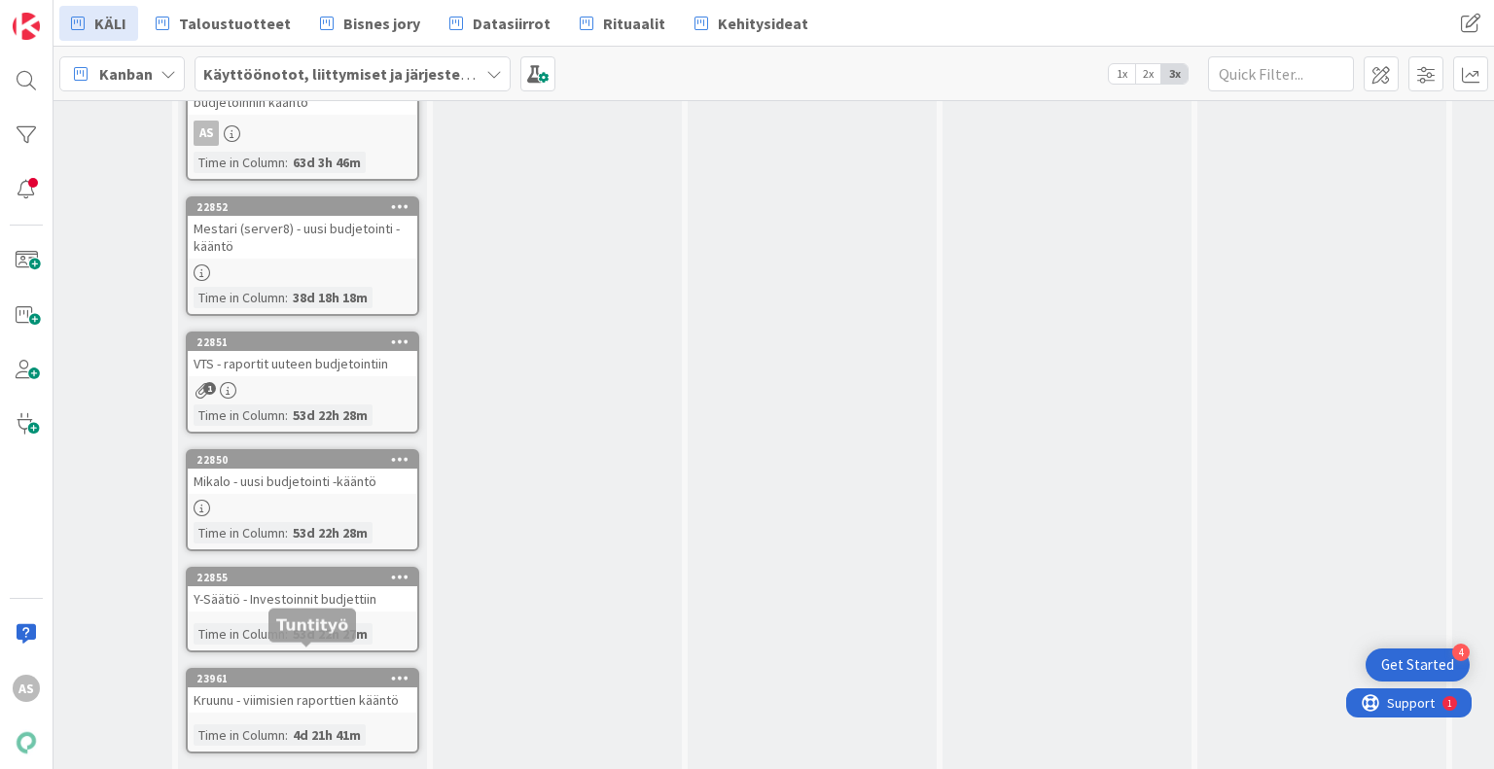
click at [329, 672] on div "23961" at bounding box center [306, 679] width 221 height 14
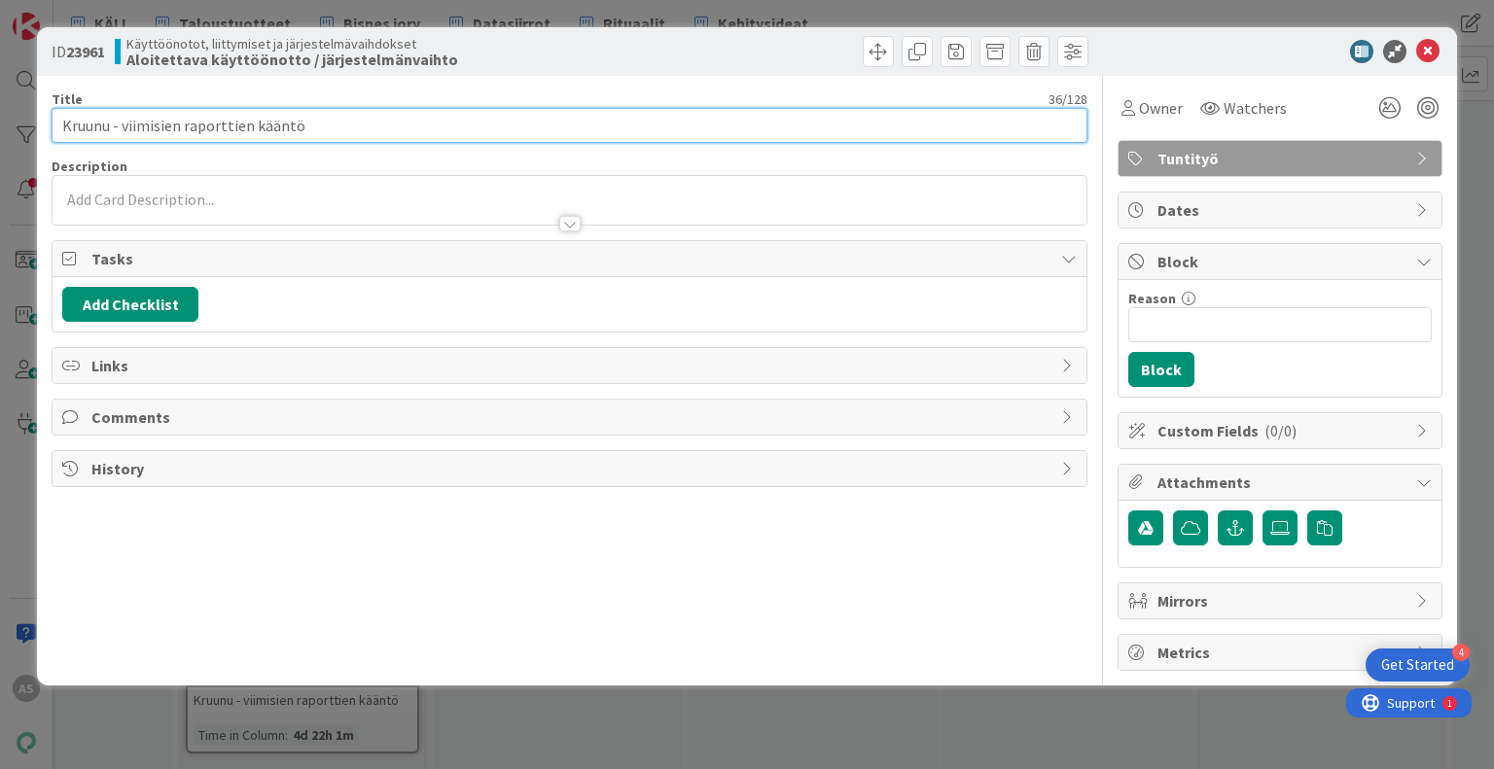
click at [112, 126] on input "Kruunu - viimisien raporttien kääntö" at bounding box center [569, 125] width 1035 height 35
type input "Kruunuasunnot - viimisien raporttien kääntö"
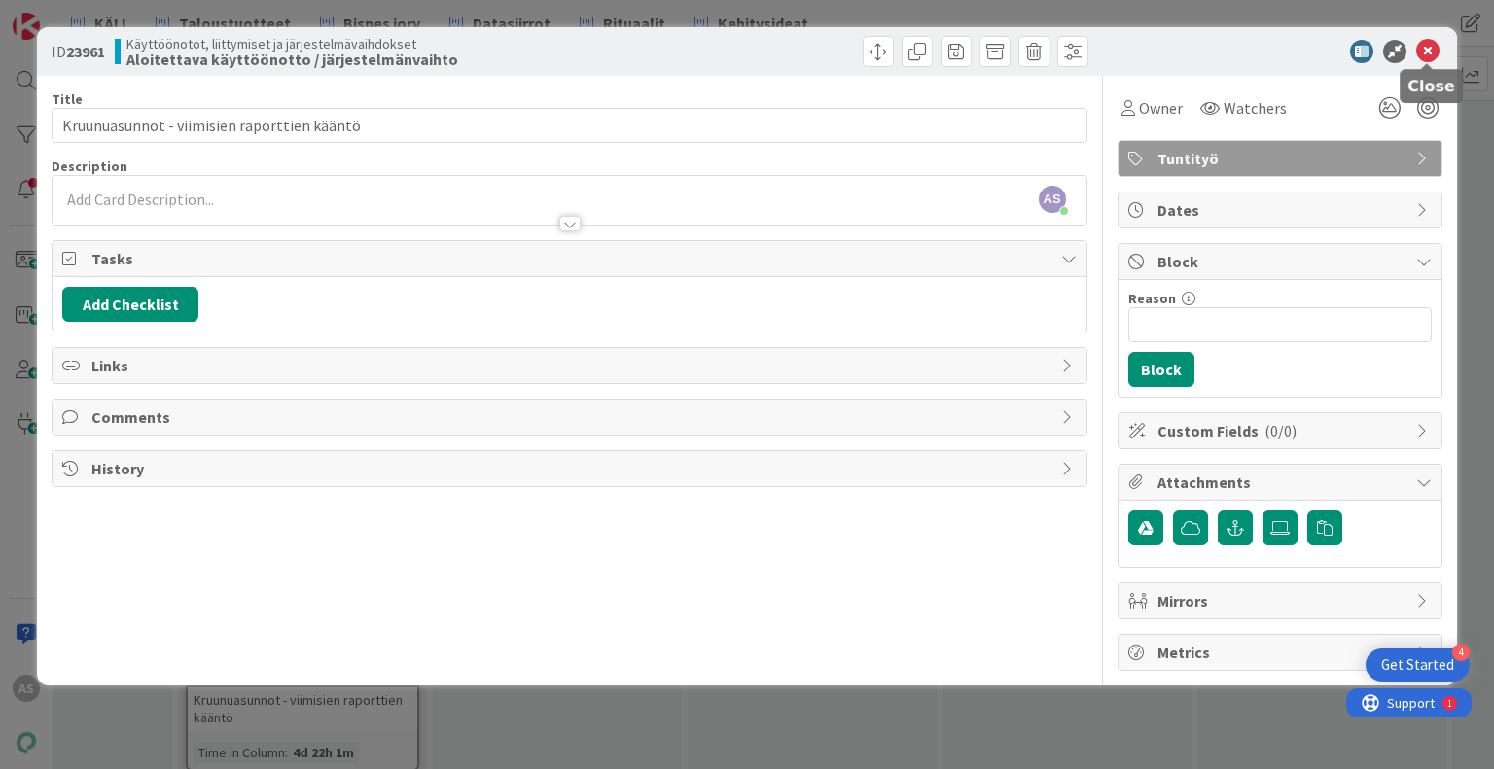
click at [1424, 48] on icon at bounding box center [1427, 51] width 23 height 23
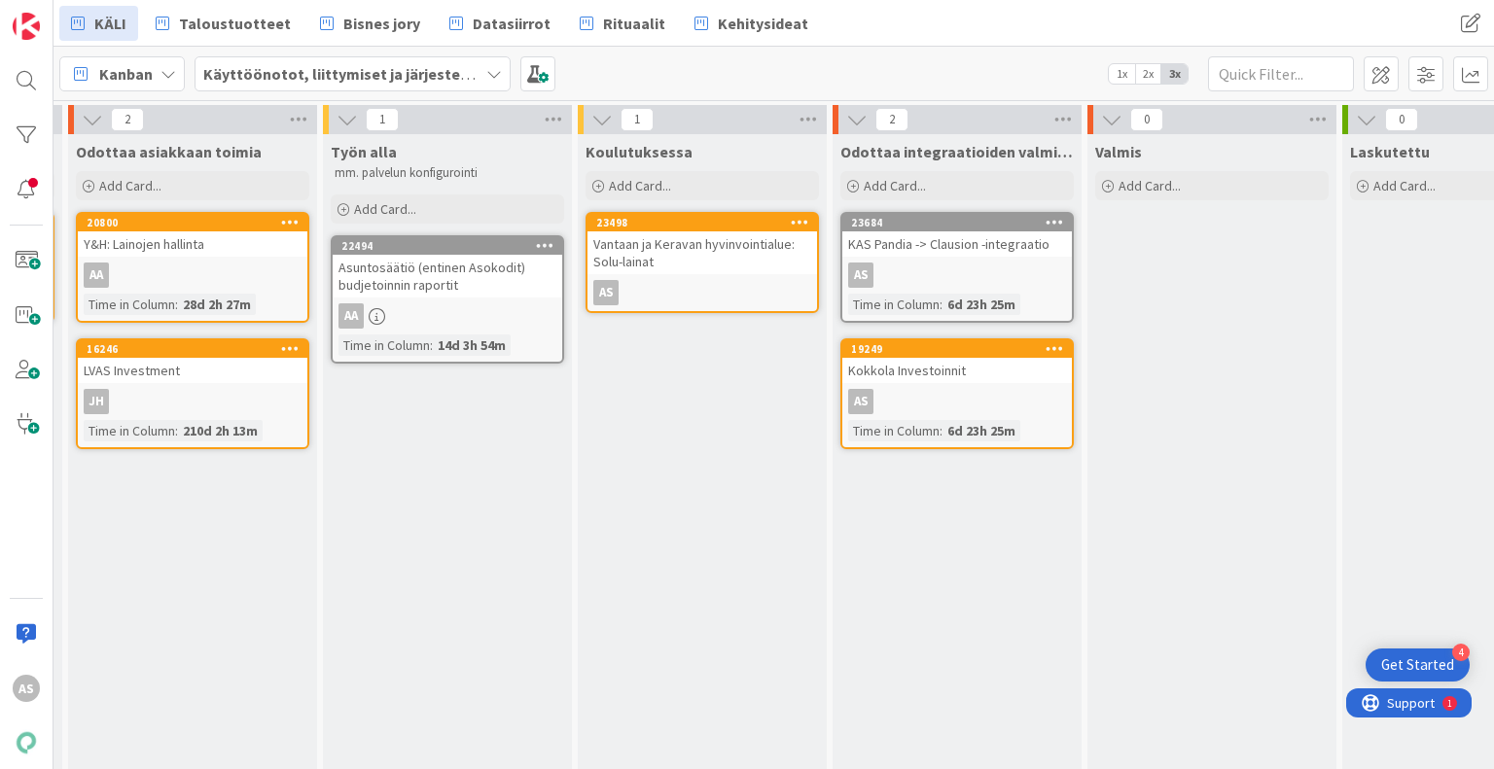
scroll to position [0, 1025]
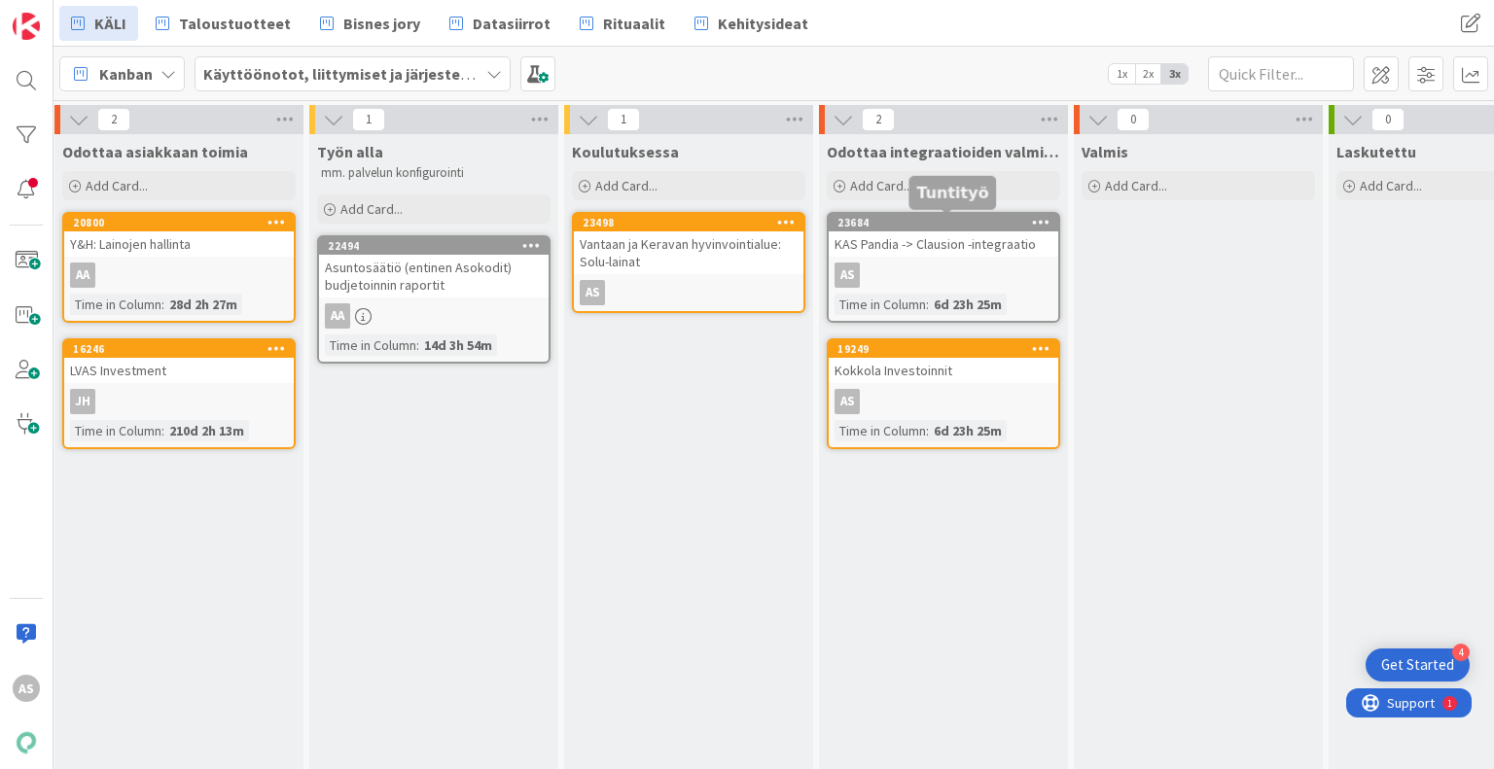
click at [953, 223] on div "23684" at bounding box center [947, 223] width 221 height 14
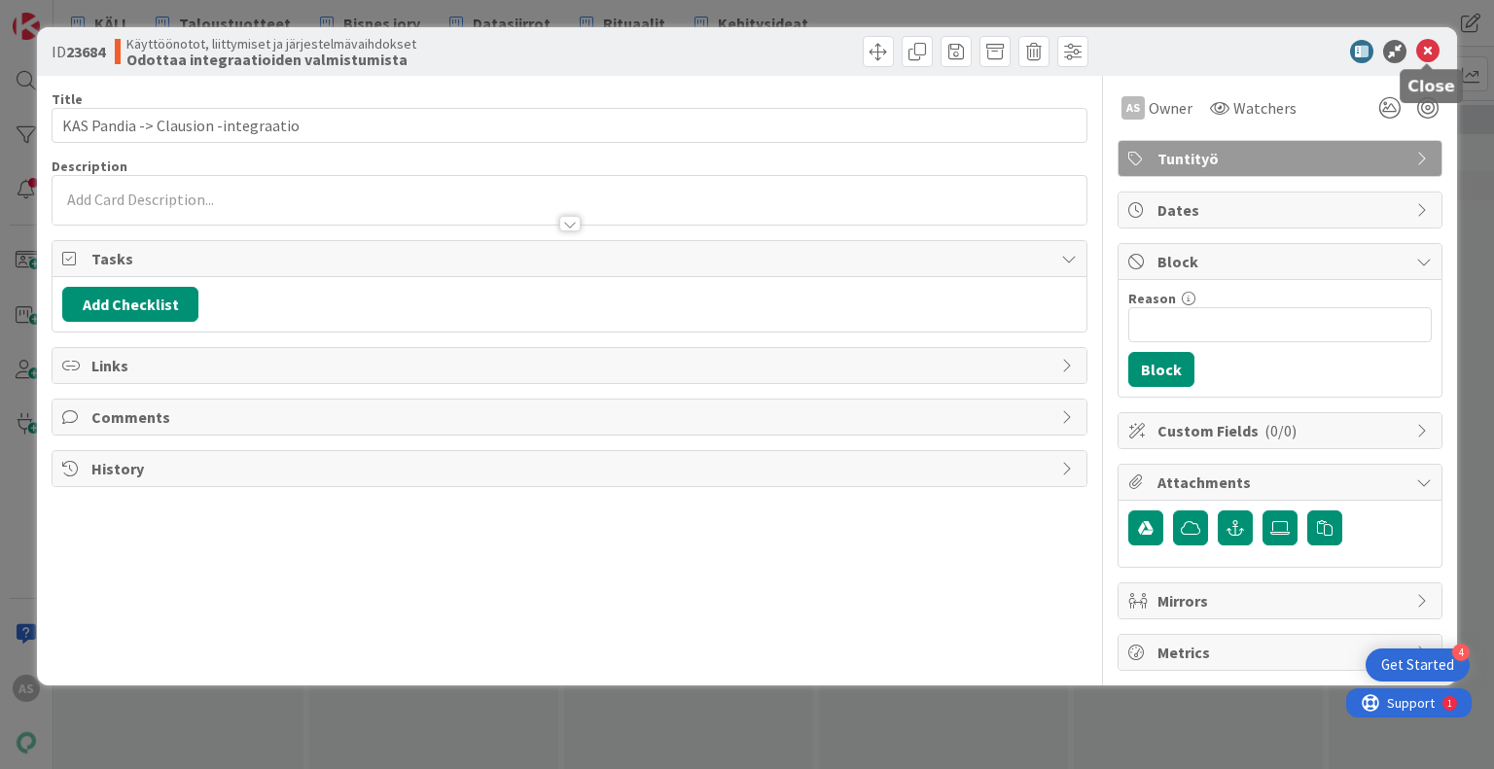
click at [1417, 55] on icon at bounding box center [1427, 51] width 23 height 23
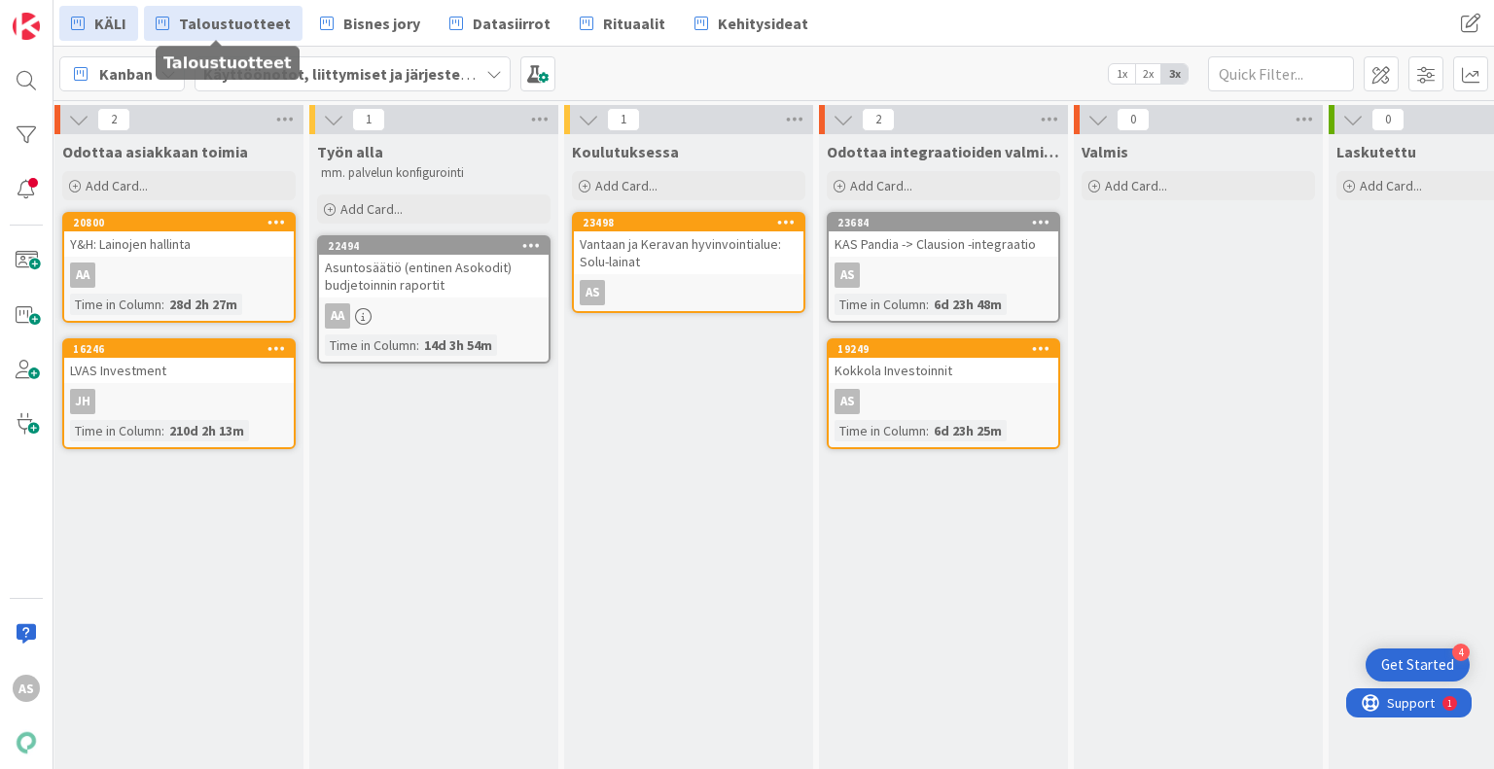
click at [175, 21] on link "Taloustuotteet" at bounding box center [223, 23] width 159 height 35
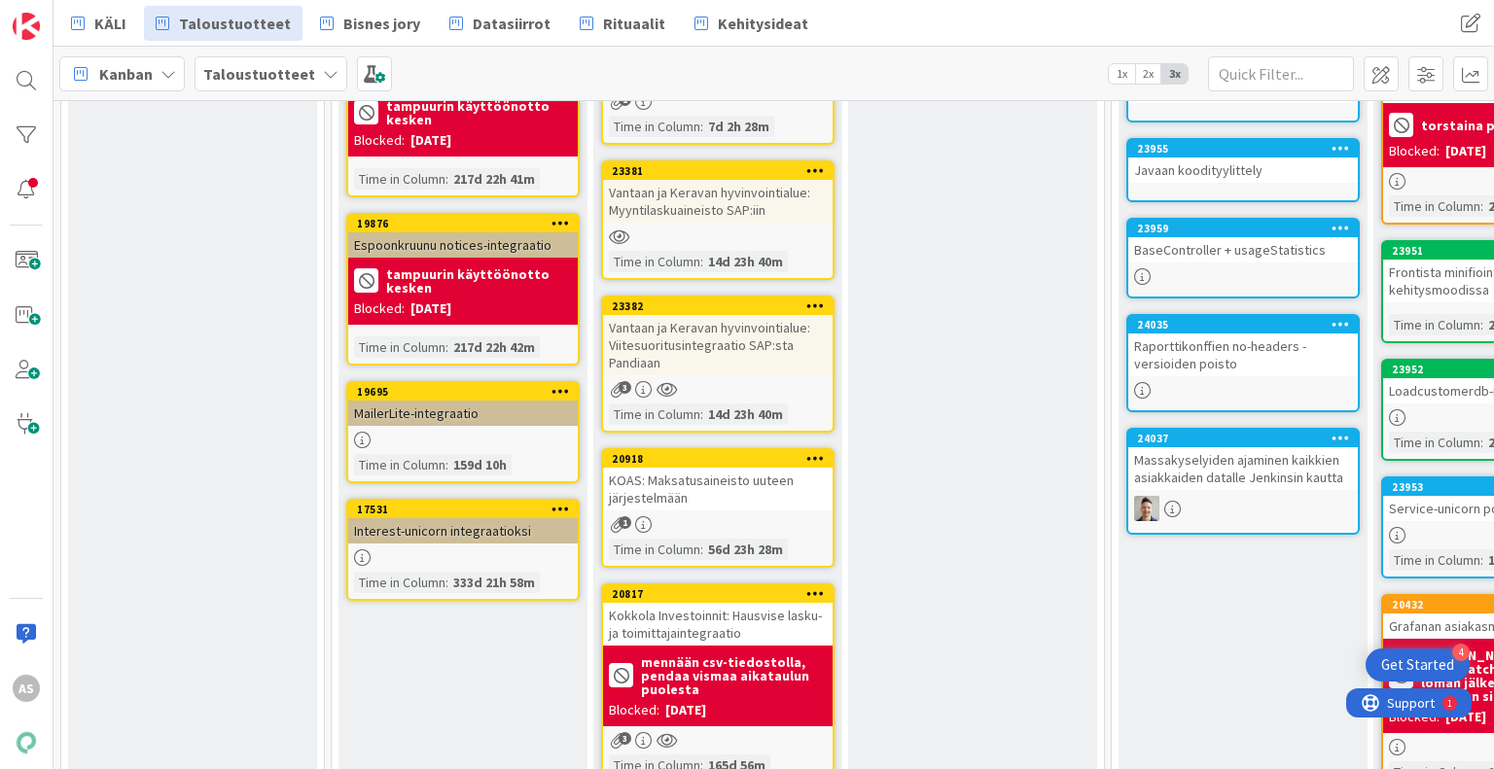
scroll to position [97, 0]
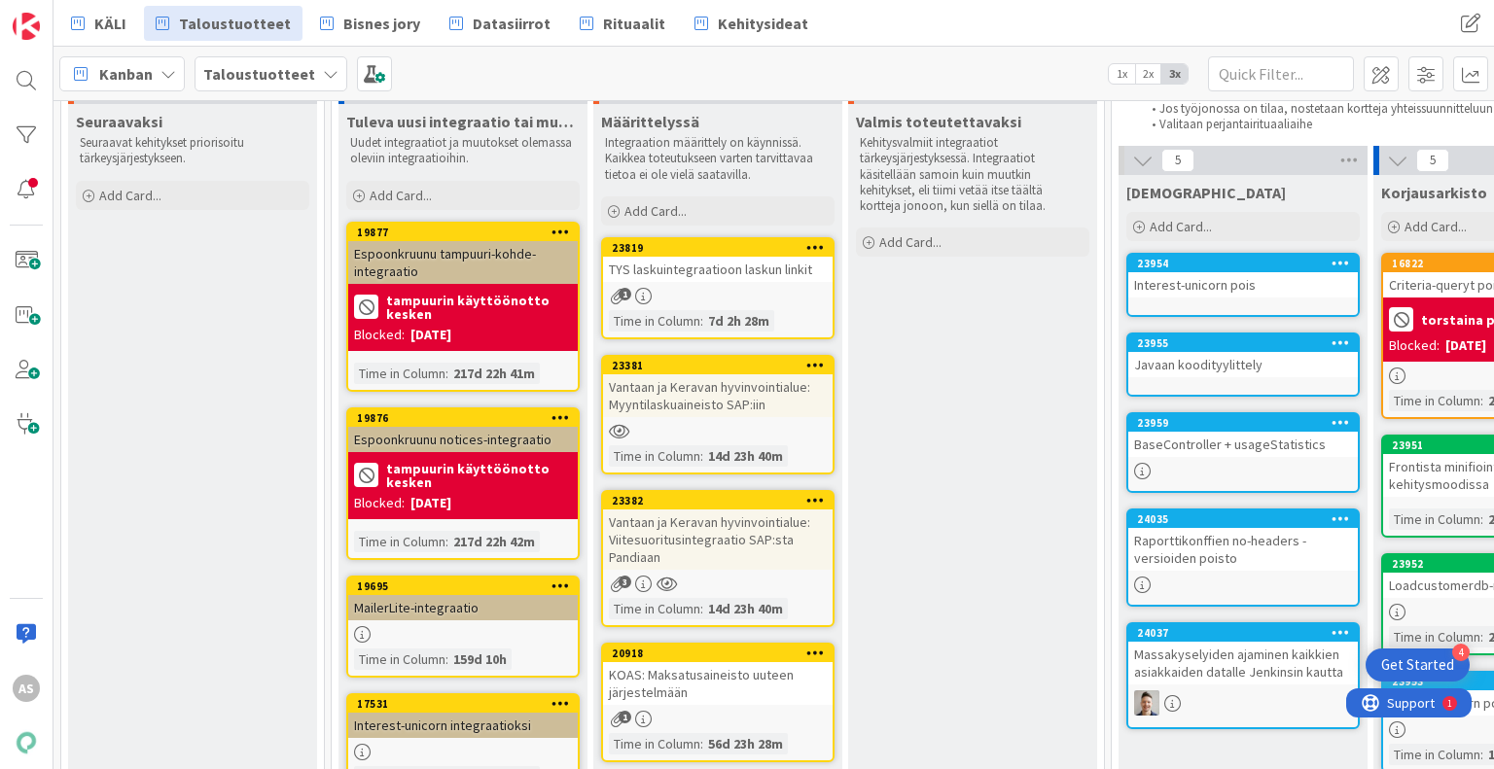
click at [894, 531] on div "Valmis toteutettavaksi Kehitysvalmiit integraatiot tärkeysjärjestyksessä. Integ…" at bounding box center [972, 652] width 249 height 1097
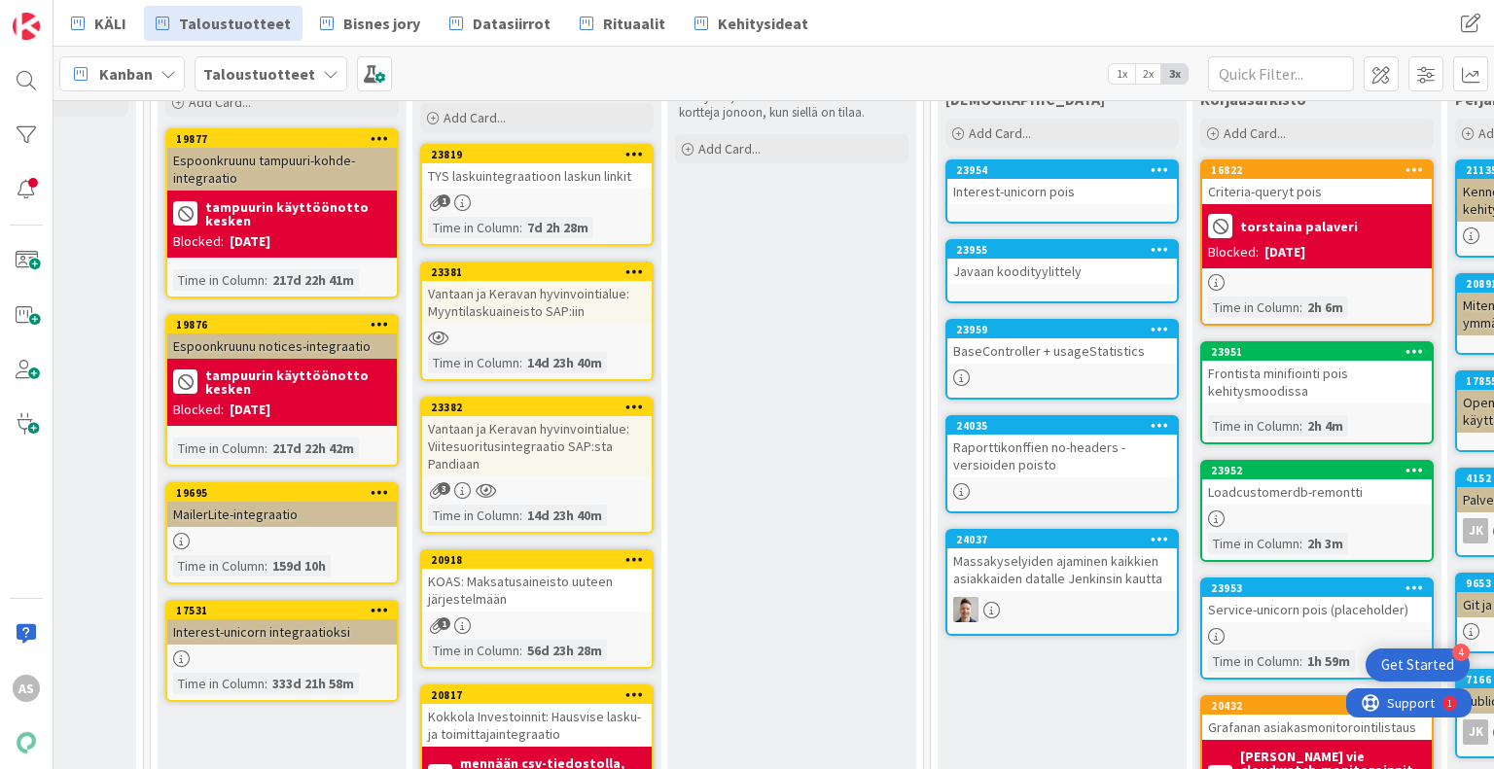
scroll to position [195, 181]
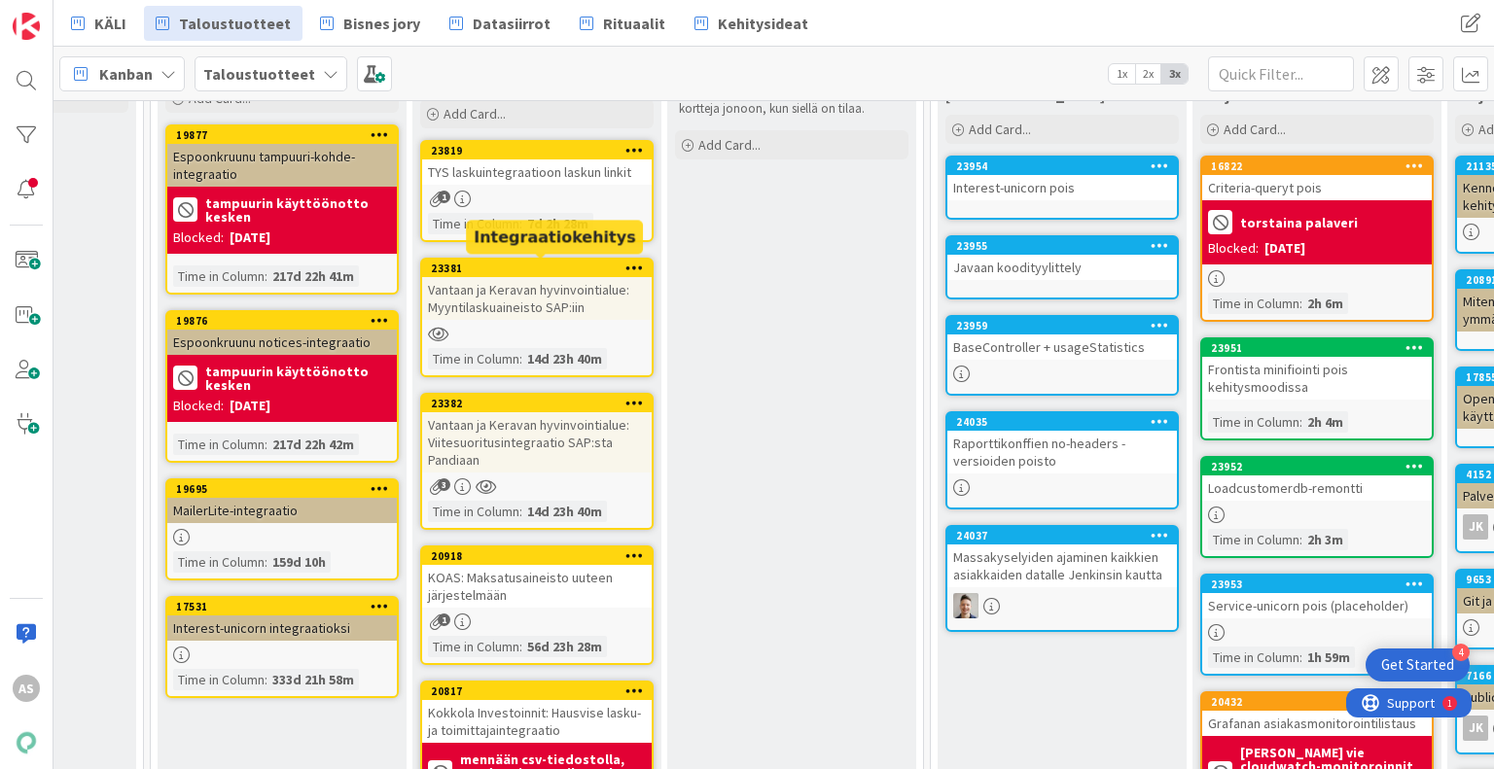
click at [548, 263] on div "23381" at bounding box center [541, 269] width 221 height 14
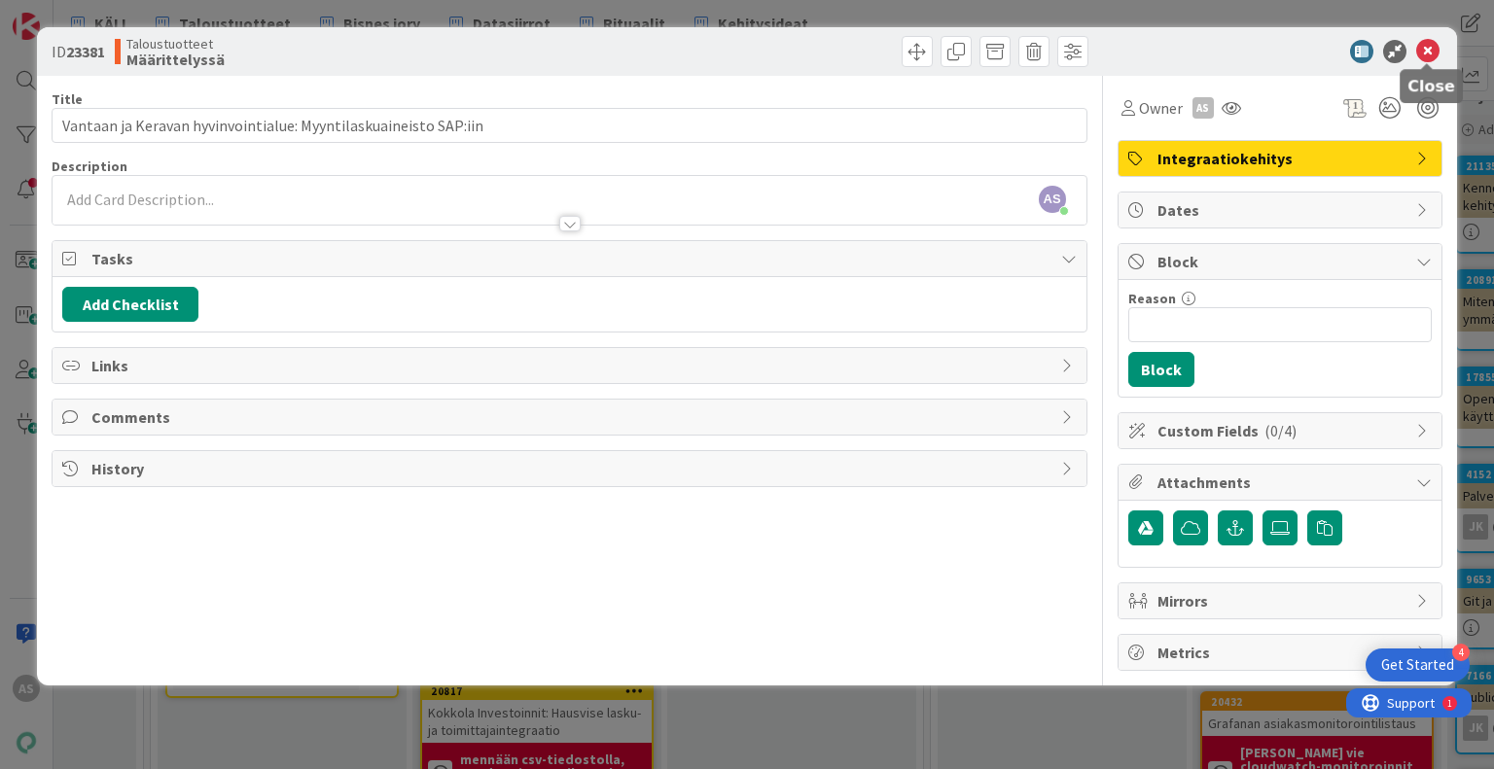
click at [1422, 53] on icon at bounding box center [1427, 51] width 23 height 23
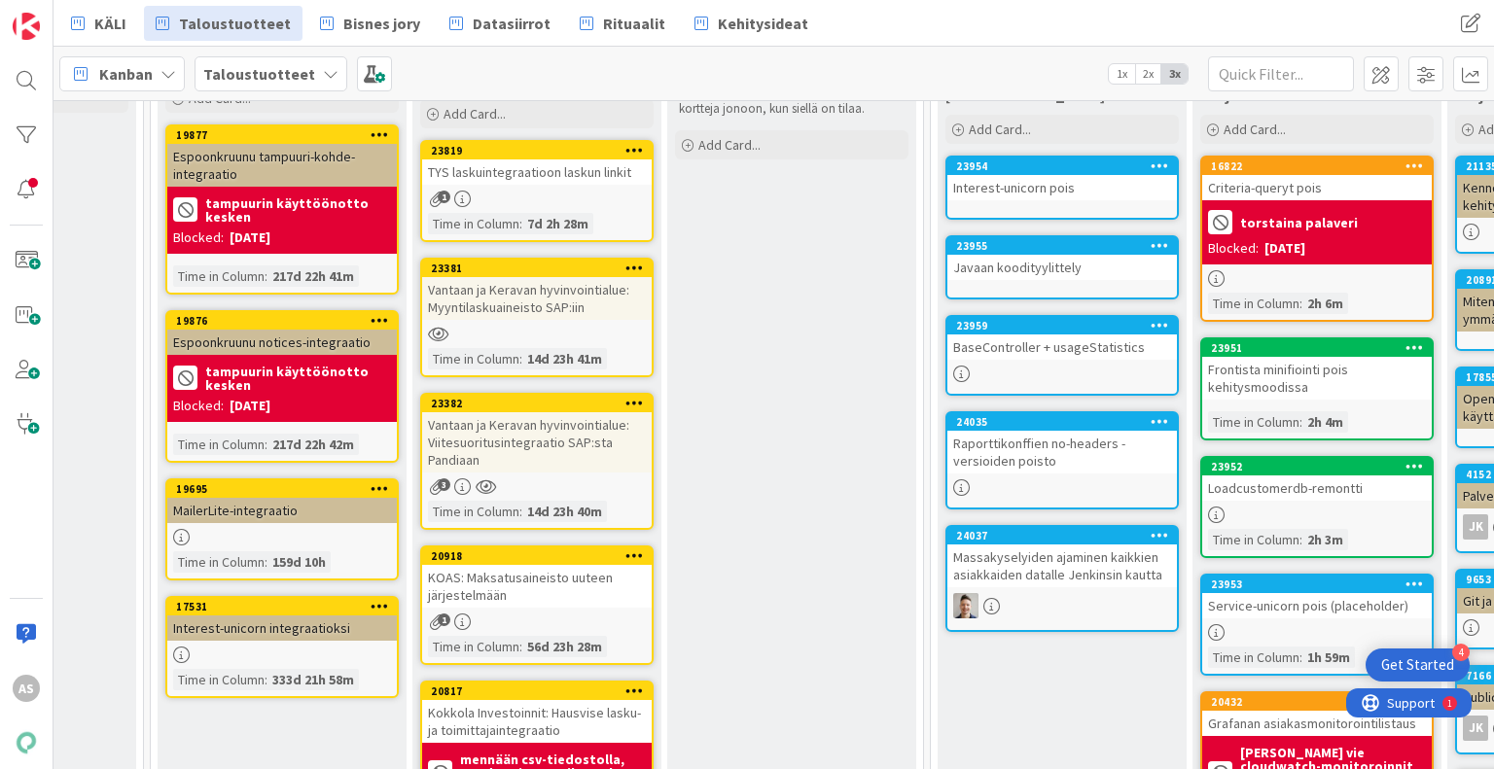
click at [436, 333] on icon at bounding box center [438, 334] width 20 height 17
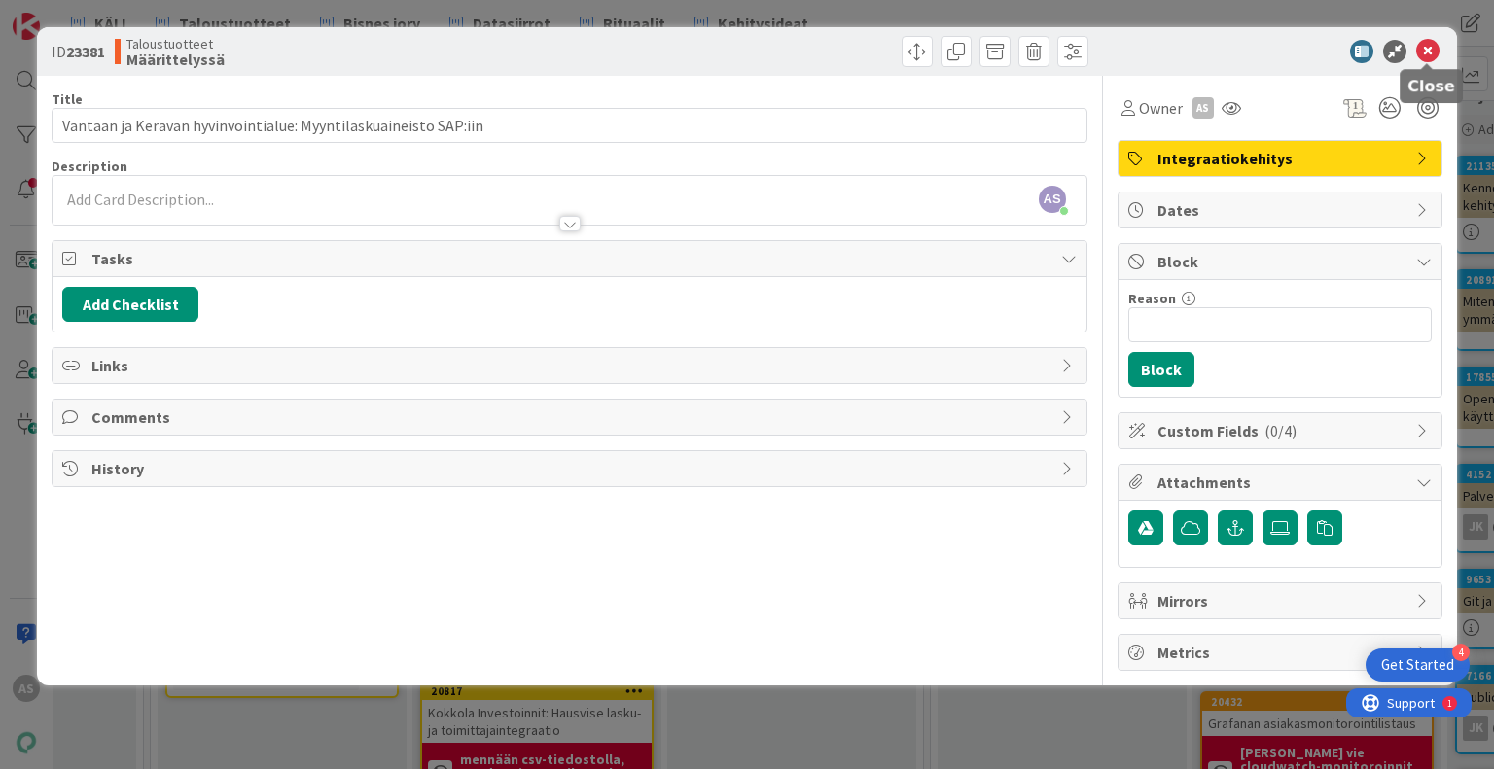
click at [1428, 50] on icon at bounding box center [1427, 51] width 23 height 23
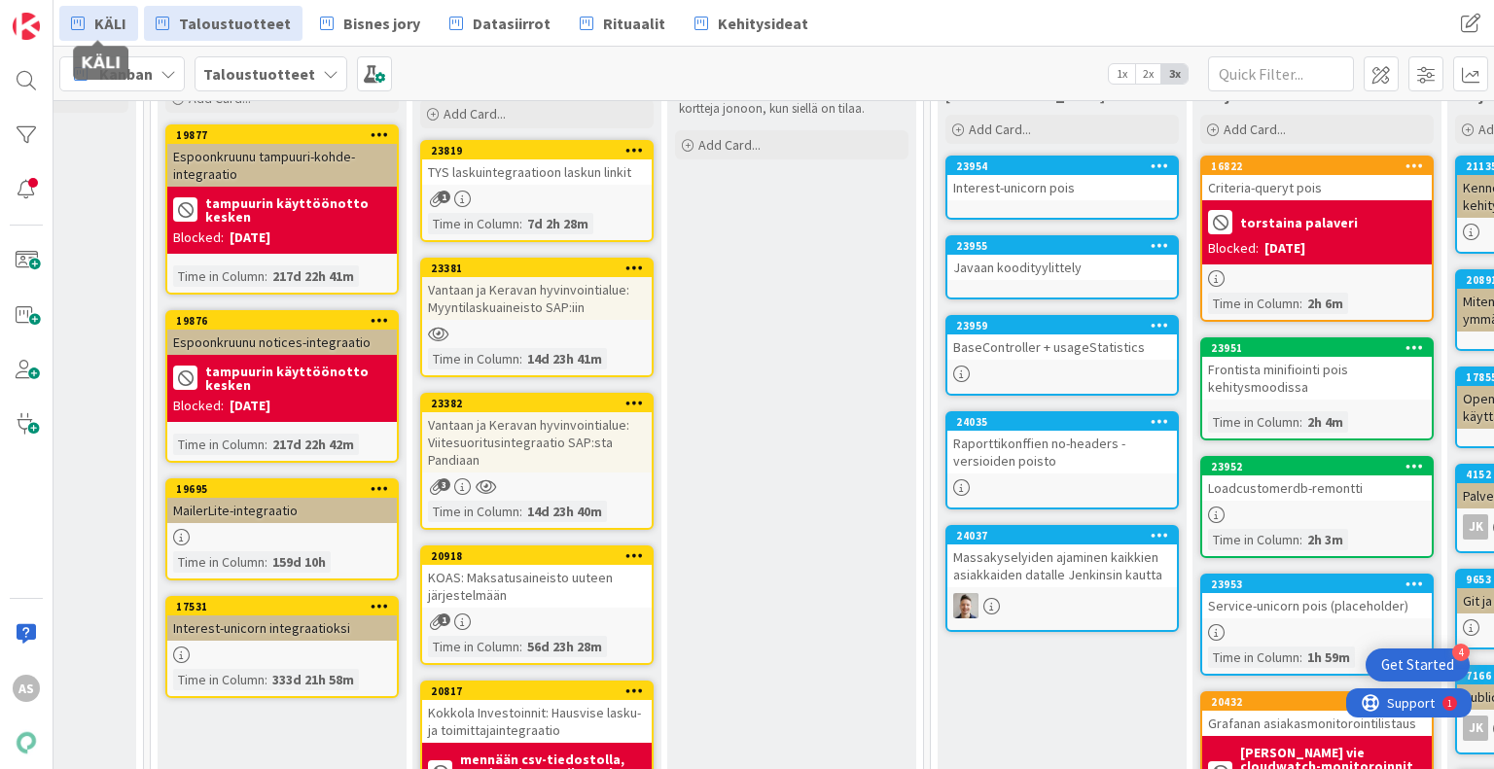
click at [90, 25] on link "KÄLI" at bounding box center [98, 23] width 79 height 35
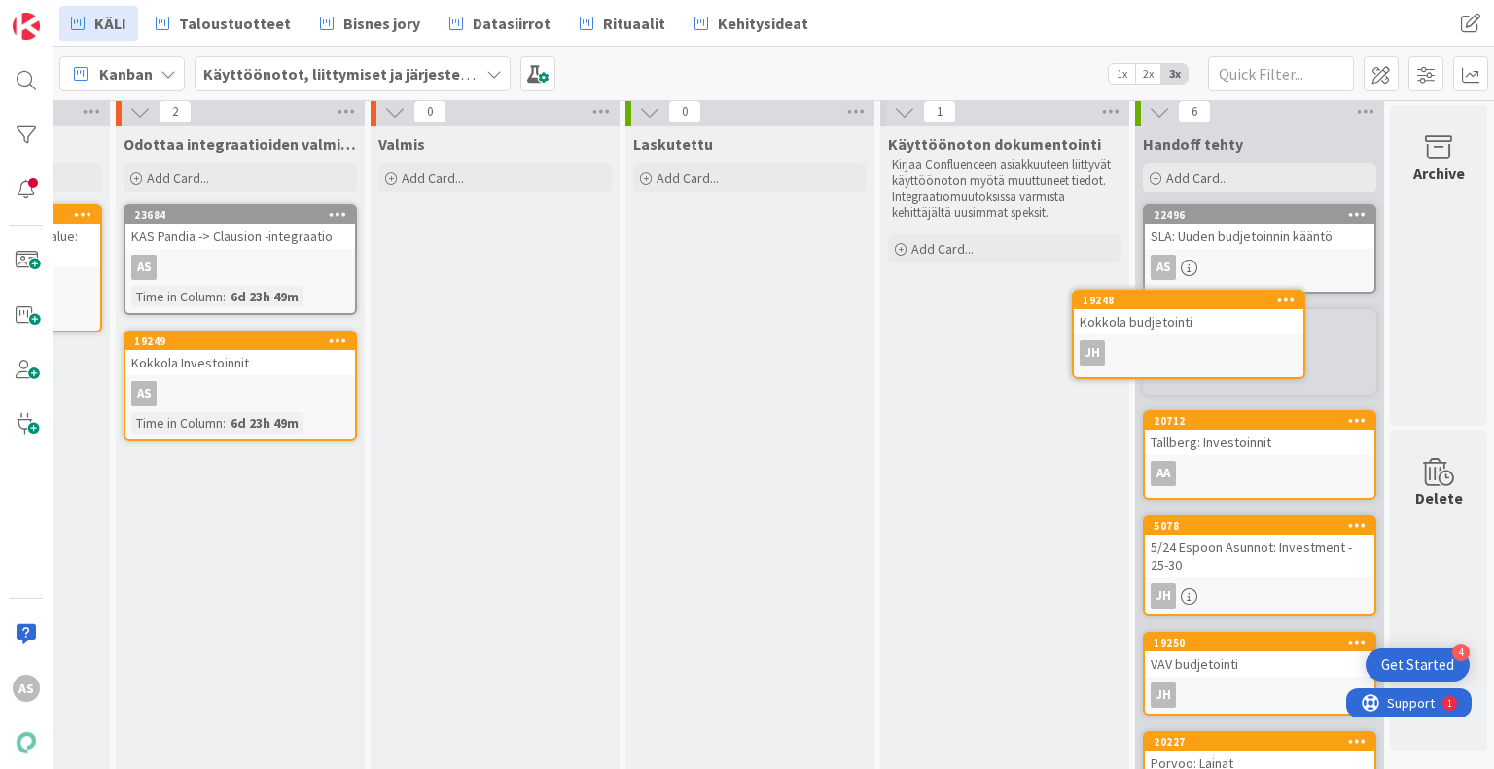
scroll to position [0, 1743]
